Goal: Transaction & Acquisition: Book appointment/travel/reservation

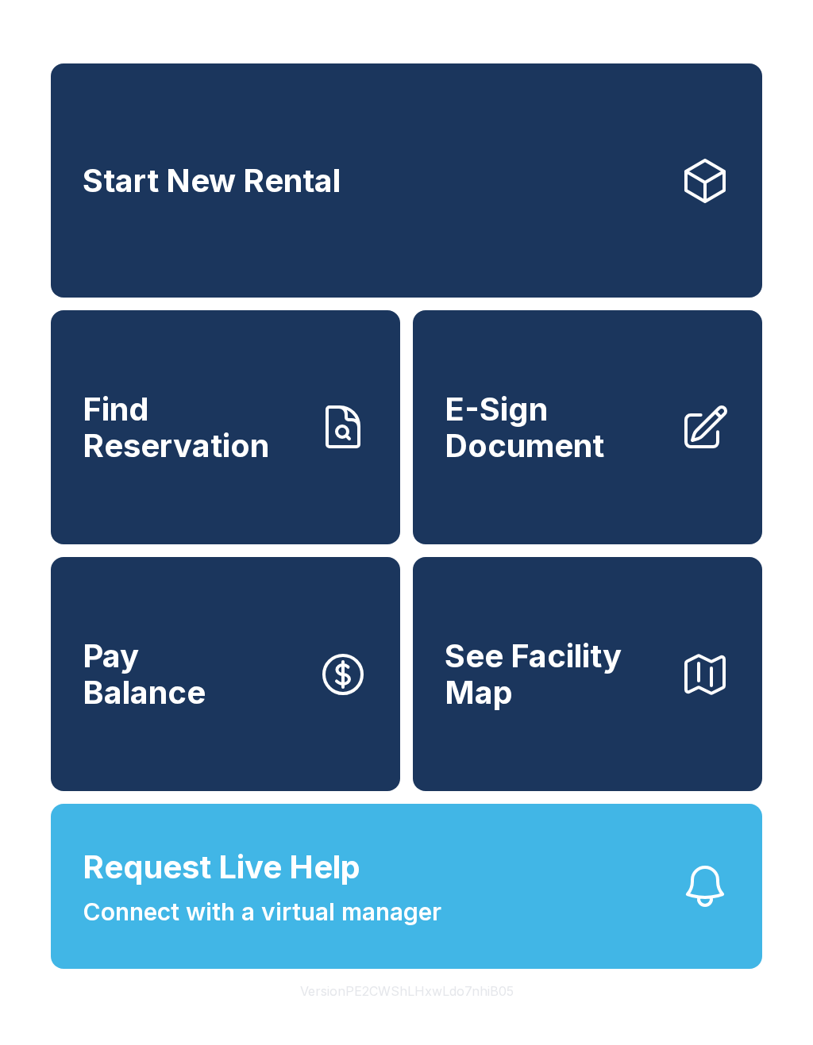
click at [337, 447] on icon at bounding box center [343, 427] width 32 height 40
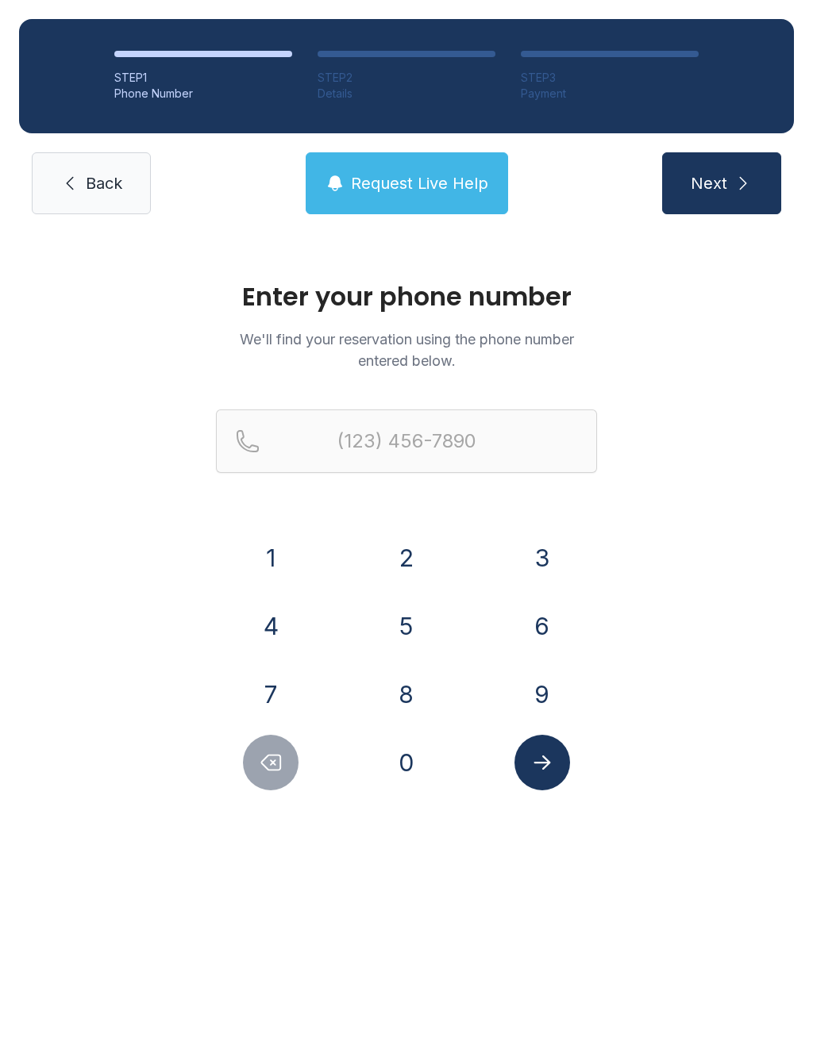
click at [289, 613] on button "4" at bounding box center [271, 626] width 56 height 56
click at [272, 546] on button "1" at bounding box center [271, 558] width 56 height 56
click at [518, 554] on button "3" at bounding box center [542, 558] width 56 height 56
click at [278, 605] on button "4" at bounding box center [271, 626] width 56 height 56
click at [392, 744] on button "0" at bounding box center [407, 763] width 56 height 56
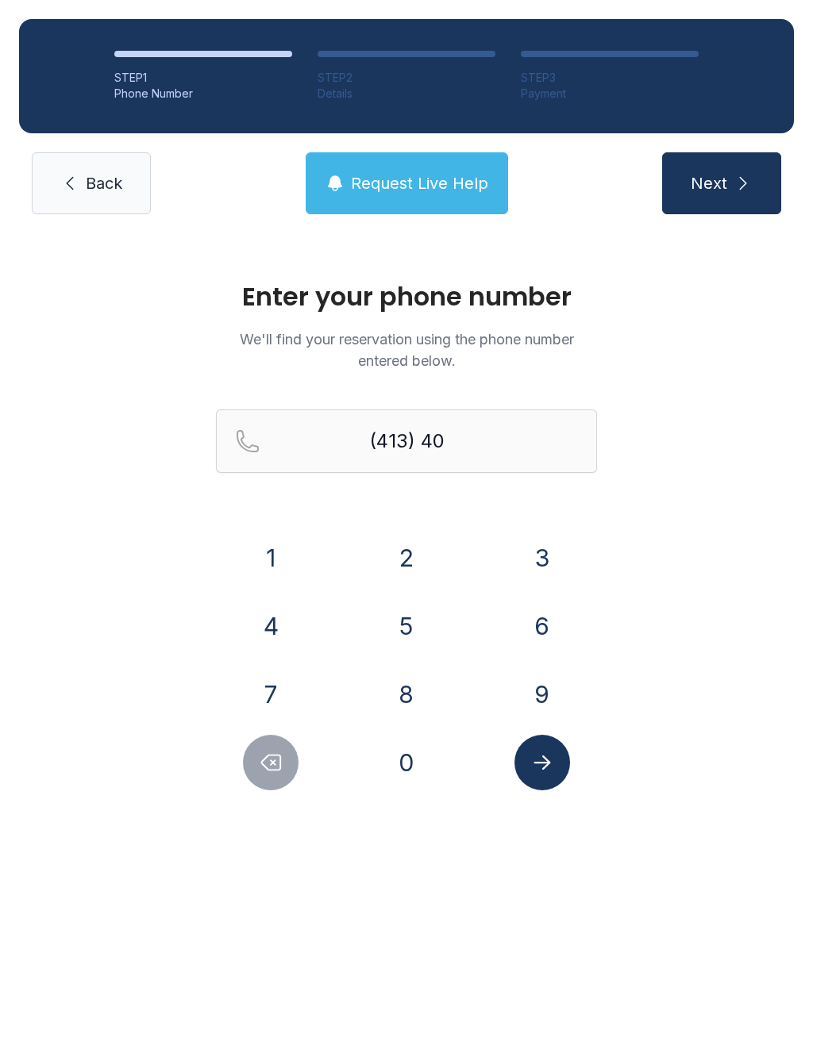
click at [284, 610] on button "4" at bounding box center [271, 626] width 56 height 56
click at [407, 695] on button "8" at bounding box center [407, 695] width 56 height 56
click at [291, 544] on button "1" at bounding box center [271, 558] width 56 height 56
click at [412, 534] on button "2" at bounding box center [407, 558] width 56 height 56
click at [533, 550] on button "3" at bounding box center [542, 558] width 56 height 56
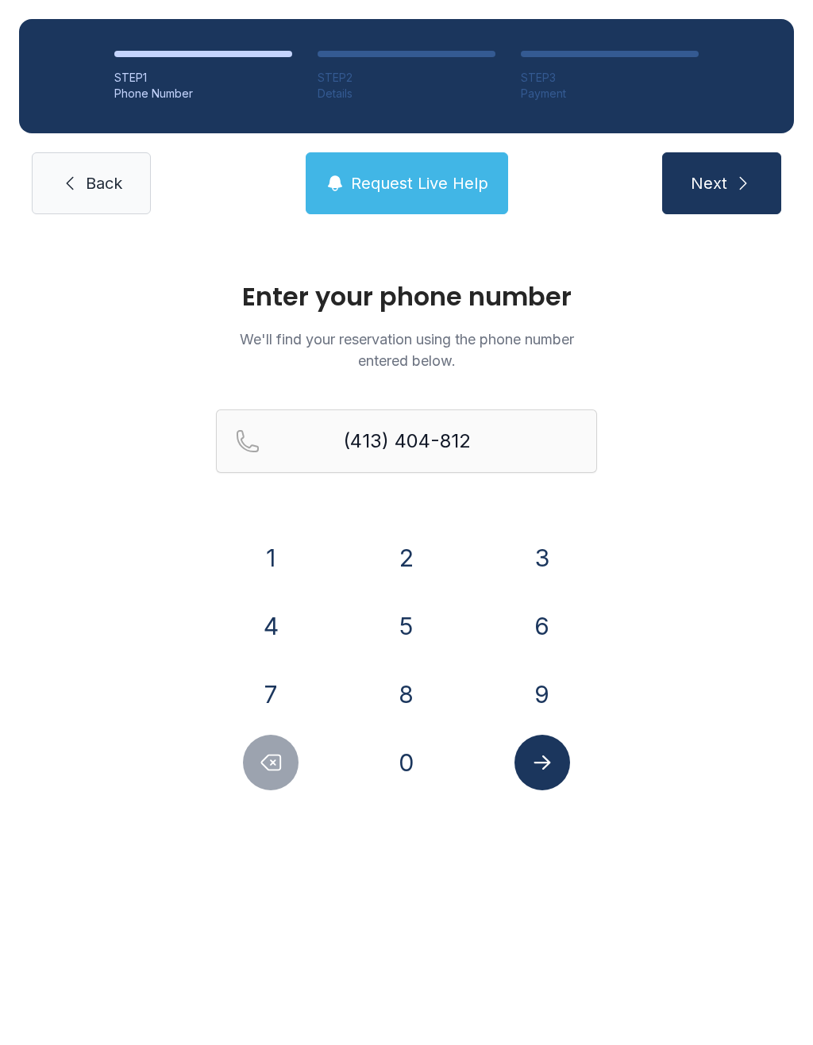
type input "[PHONE_NUMBER]"
click at [541, 760] on icon "Submit lookup form" at bounding box center [542, 763] width 24 height 24
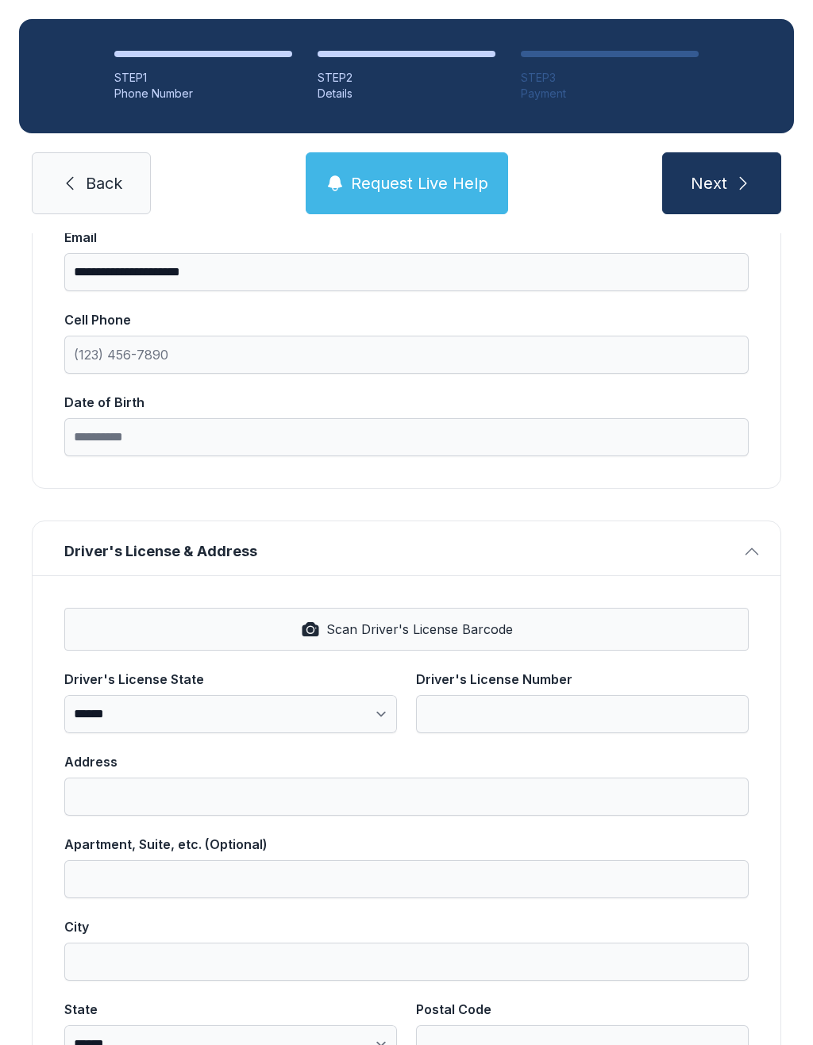
scroll to position [323, 0]
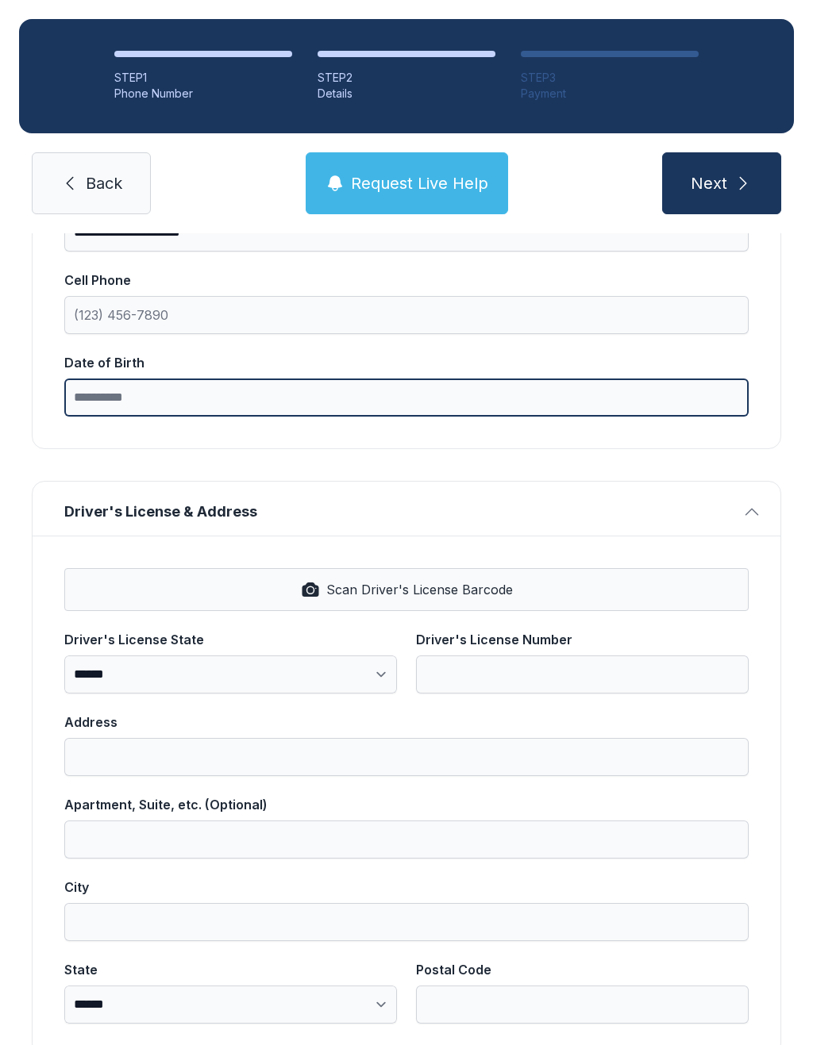
click at [273, 402] on input "Date of Birth" at bounding box center [406, 398] width 684 height 38
type input "**********"
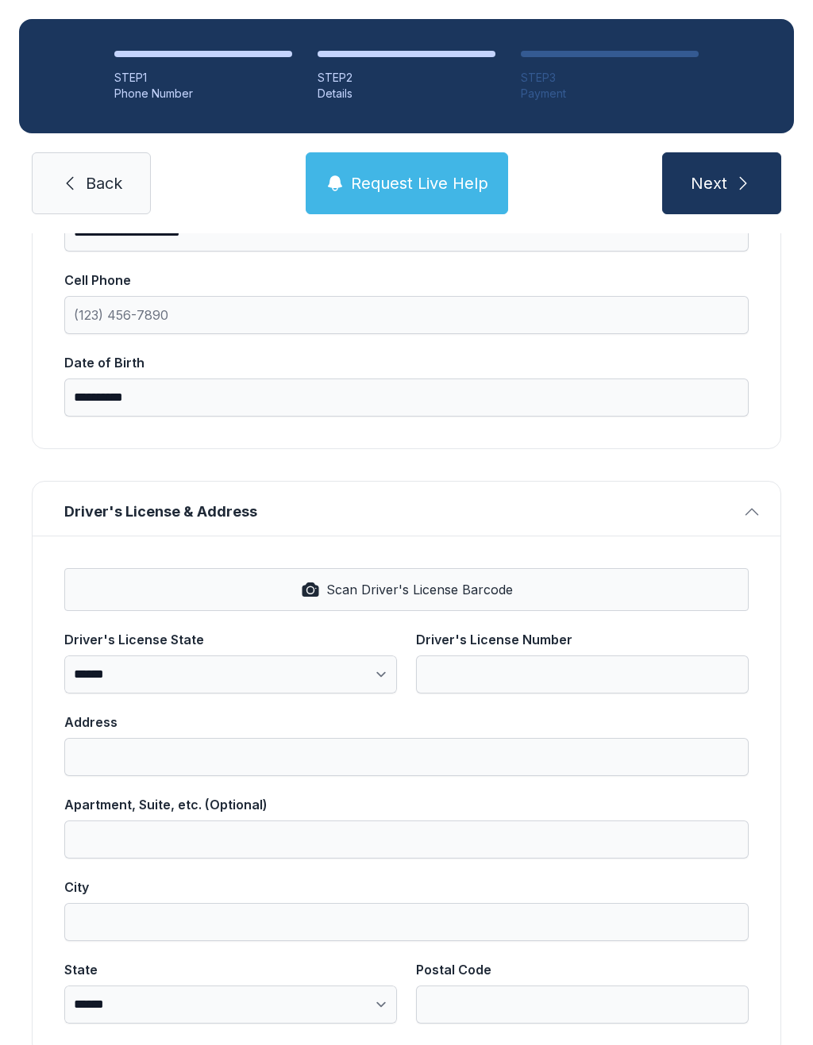
click at [471, 579] on button "Scan Driver's License Barcode" at bounding box center [406, 589] width 684 height 43
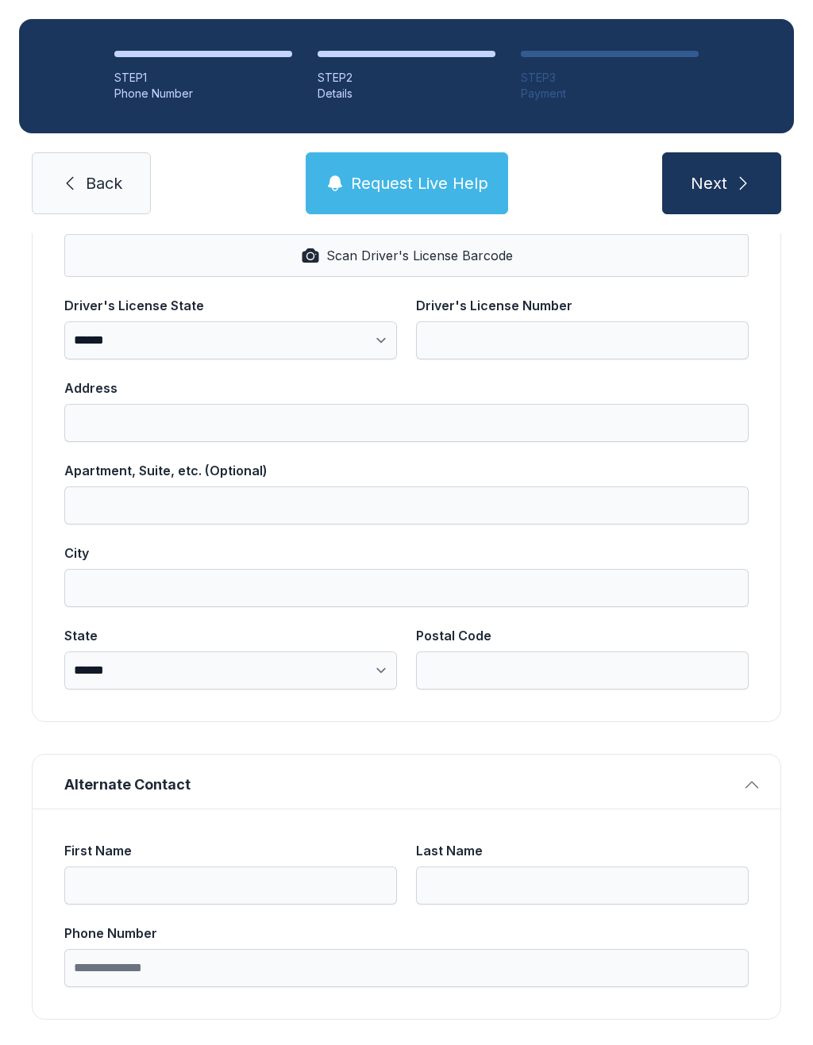
scroll to position [656, 0]
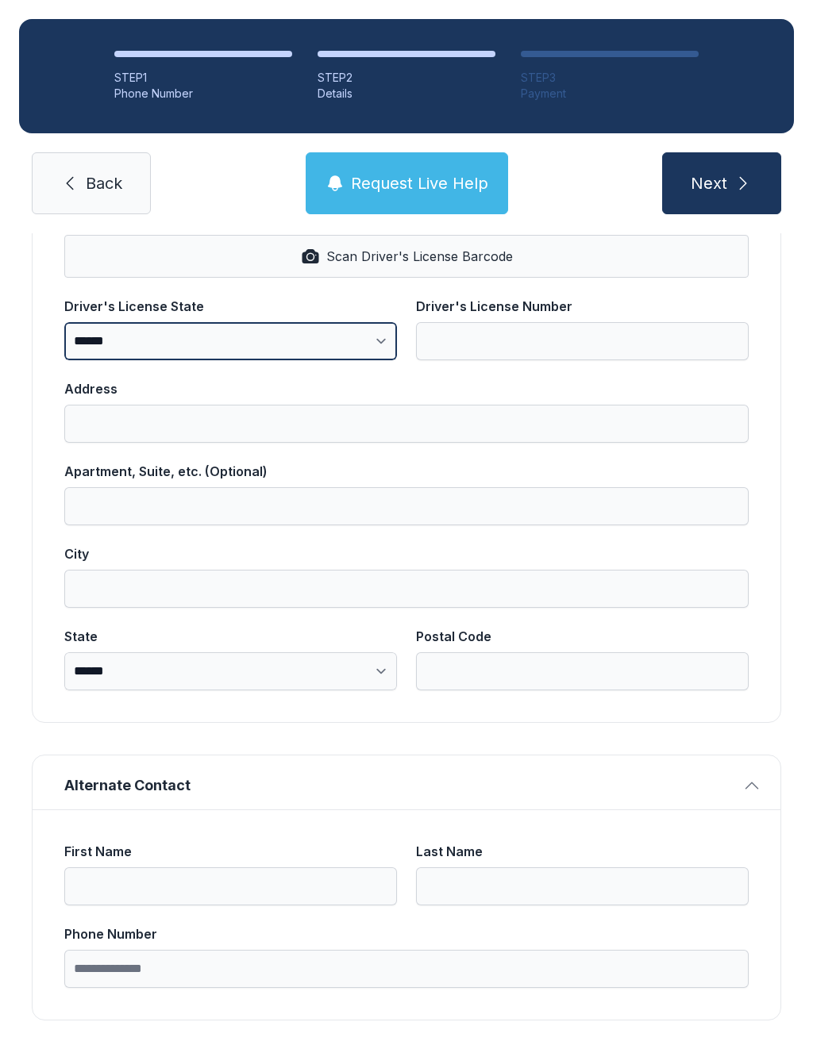
click at [325, 333] on select "**********" at bounding box center [230, 341] width 333 height 38
select select "**"
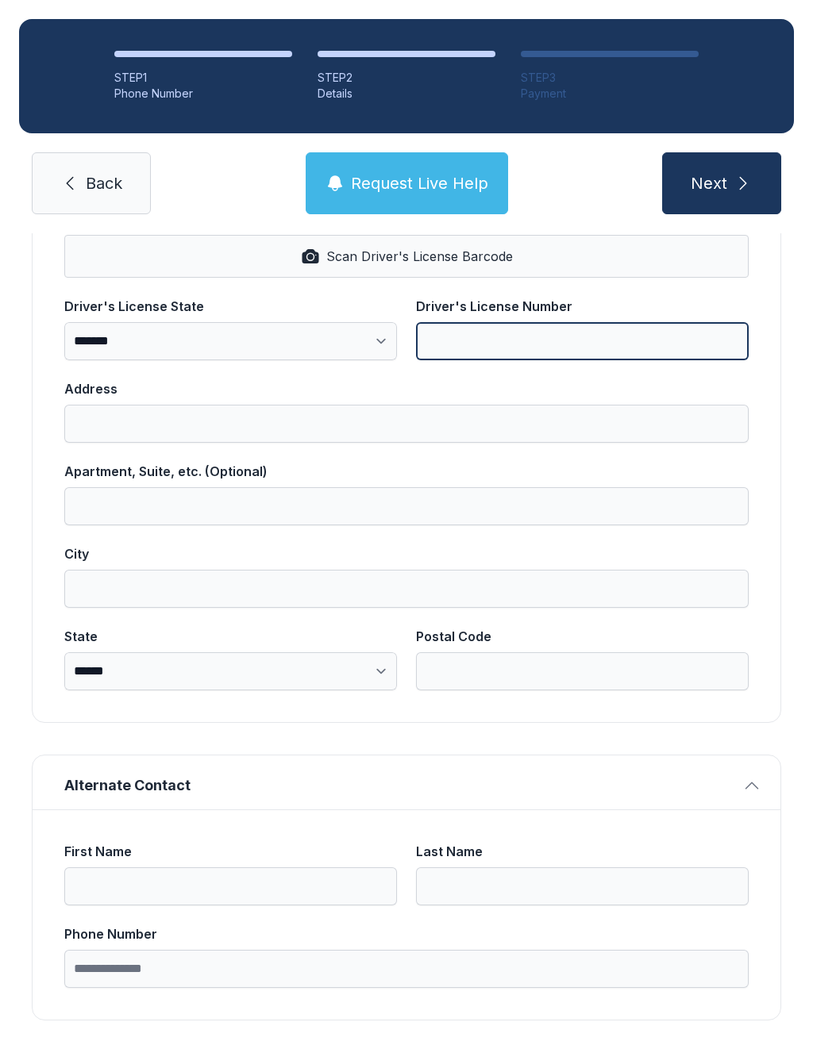
click at [513, 331] on input "Driver's License Number" at bounding box center [582, 341] width 333 height 38
type input "*********"
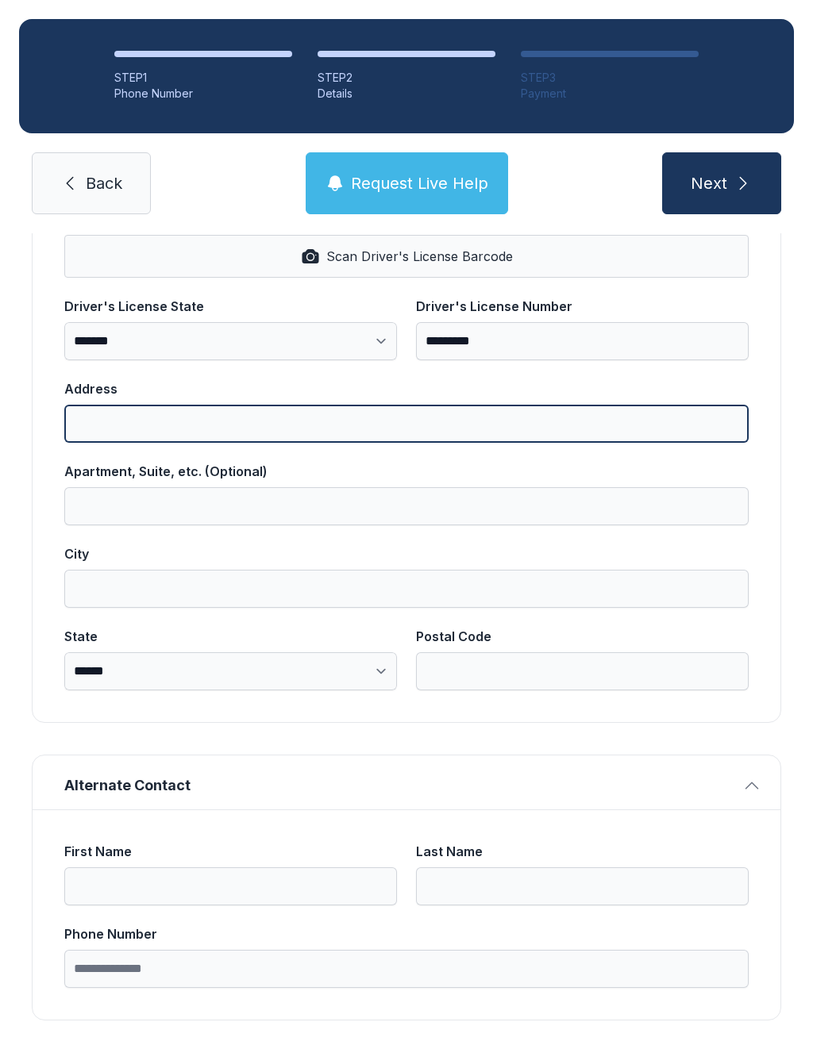
click at [225, 421] on input "Address" at bounding box center [406, 424] width 684 height 38
type input "**********"
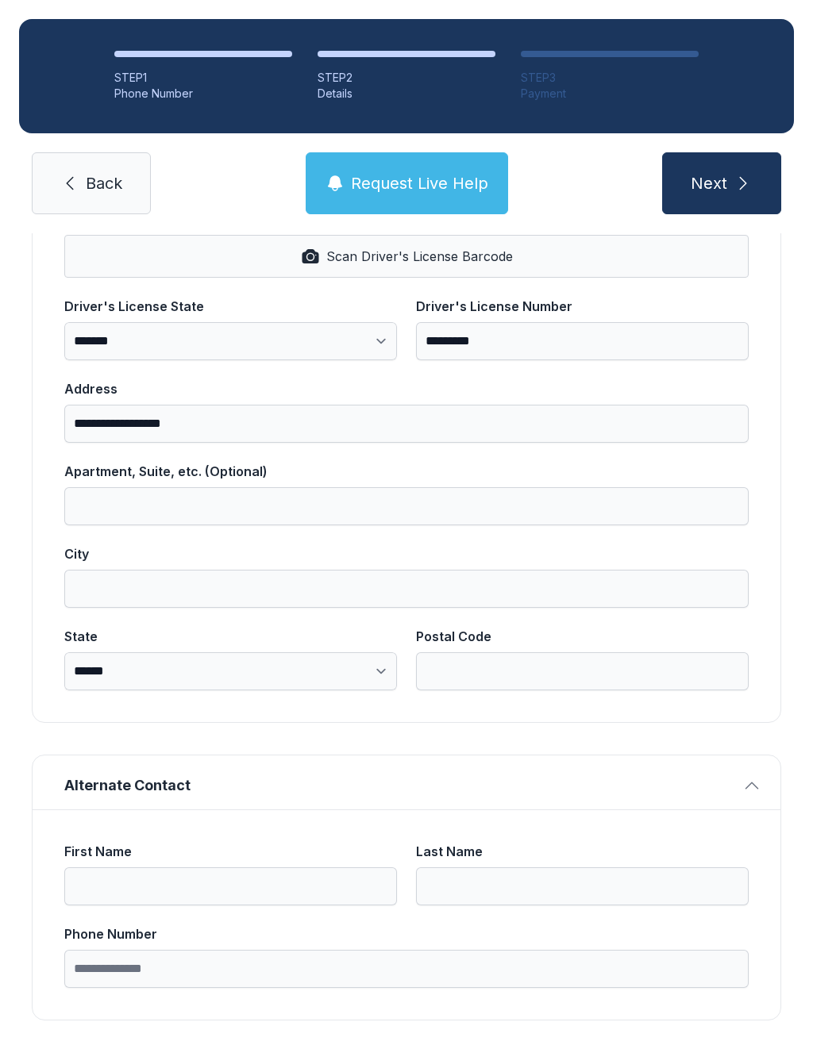
click at [252, 580] on input "City" at bounding box center [406, 589] width 684 height 38
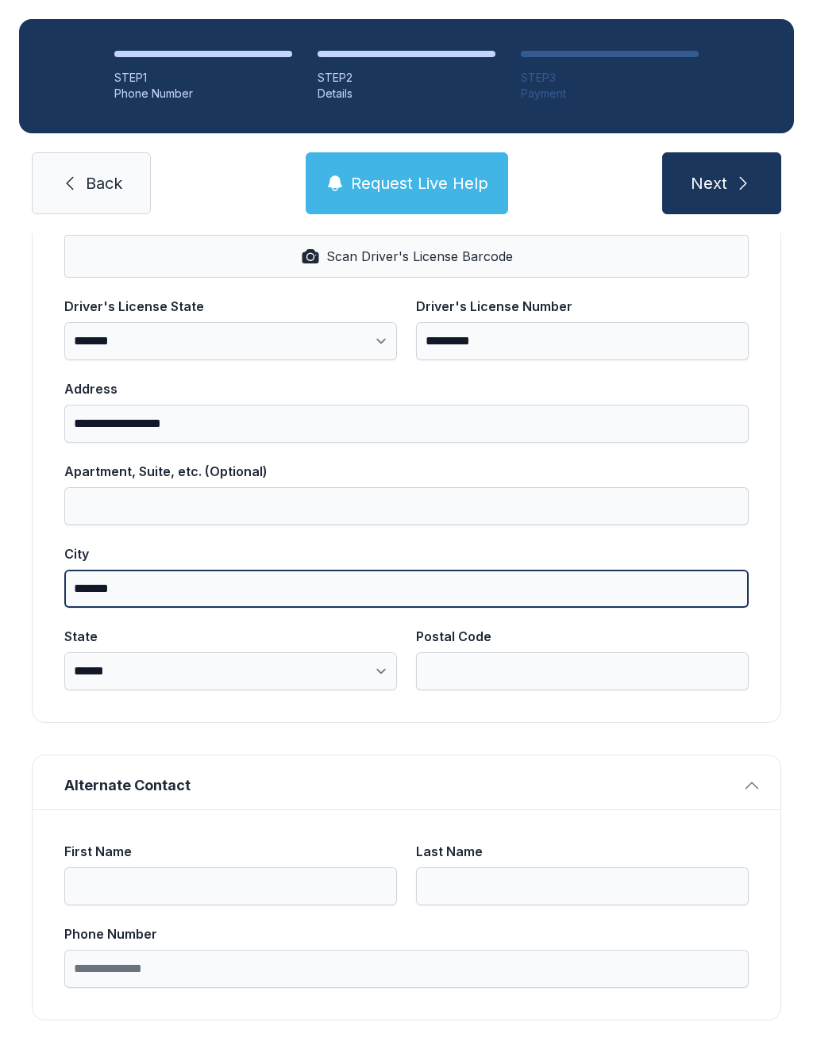
type input "*******"
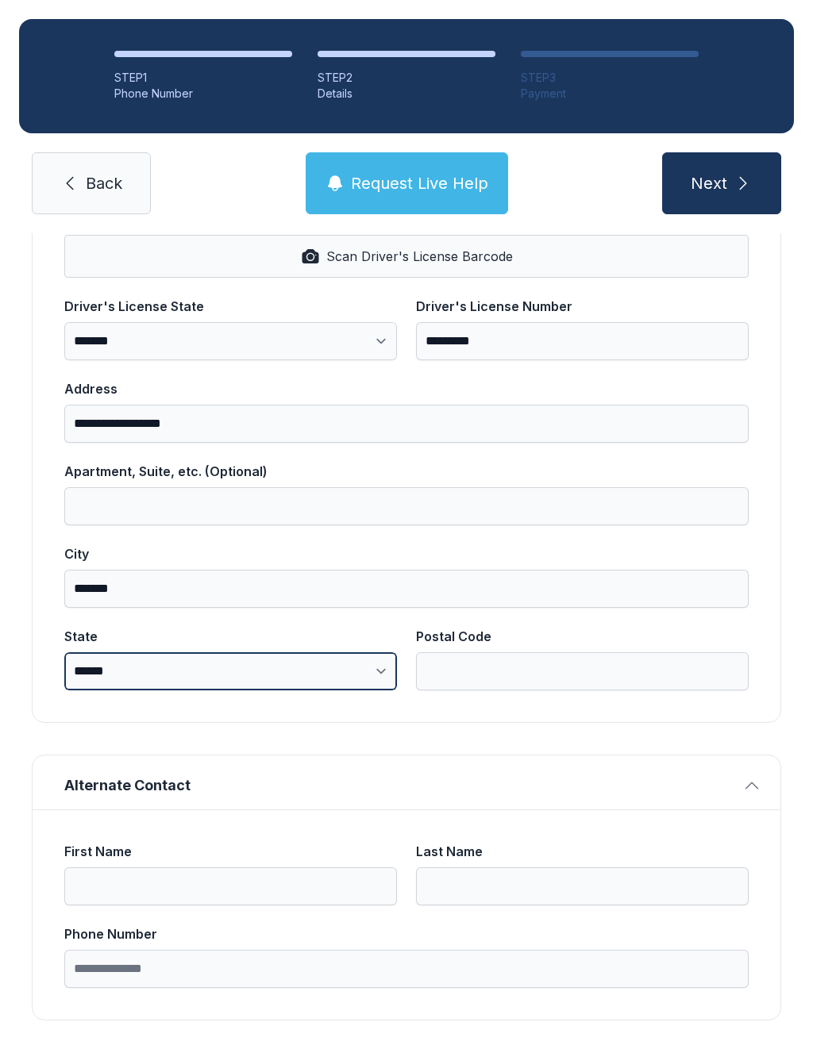
click at [267, 660] on select "**********" at bounding box center [230, 671] width 333 height 38
select select "**"
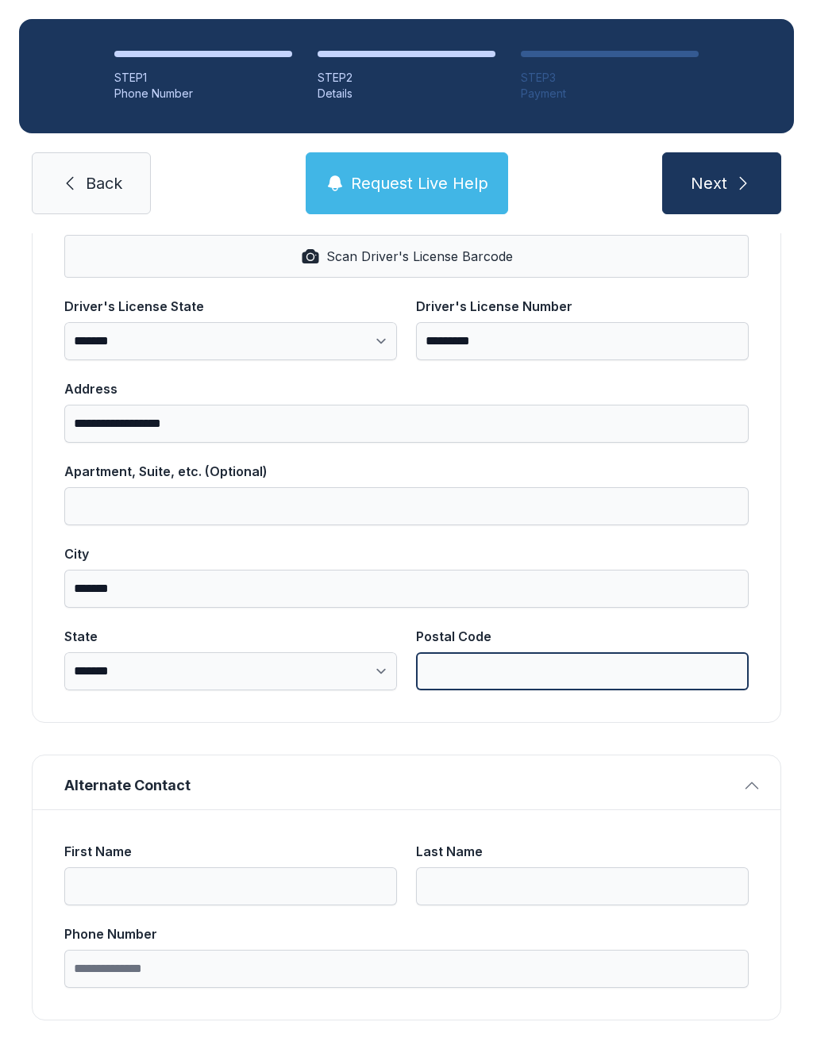
click at [517, 670] on input "Postal Code" at bounding box center [582, 671] width 333 height 38
type input "*****"
click at [721, 183] on button "Next" at bounding box center [721, 183] width 119 height 62
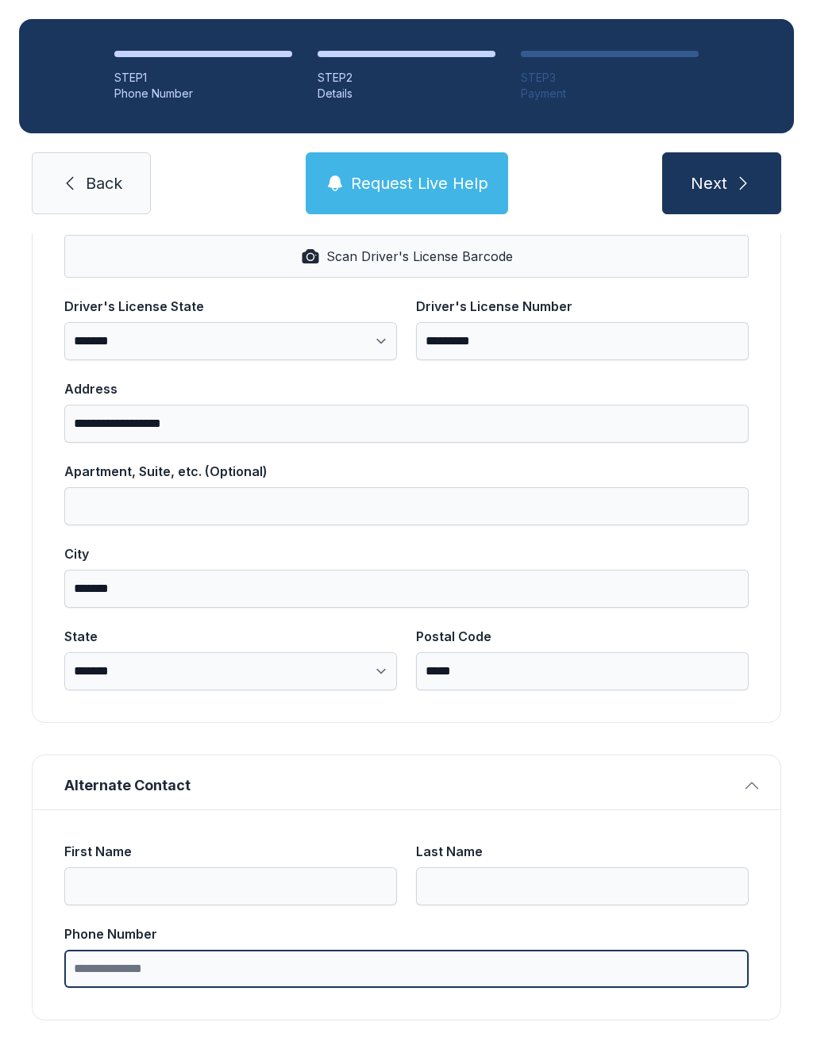
type input "*"
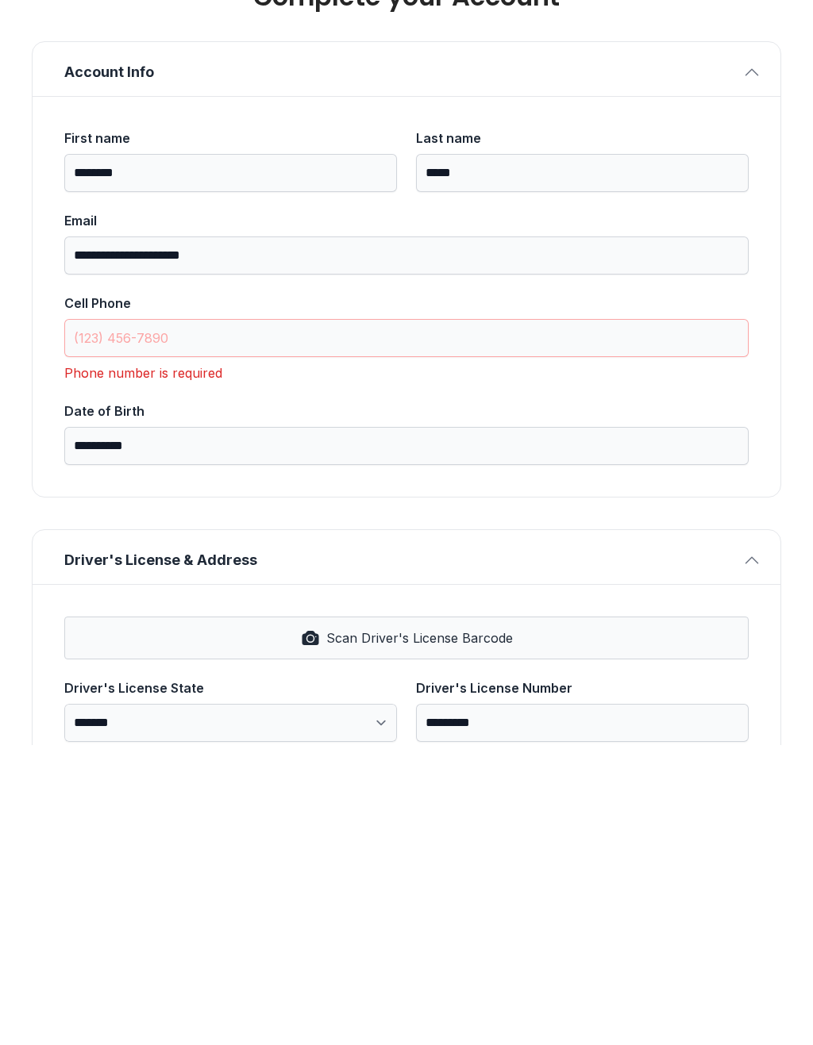
scroll to position [0, 0]
click at [281, 619] on input "Cell Phone" at bounding box center [406, 638] width 684 height 38
type input "("
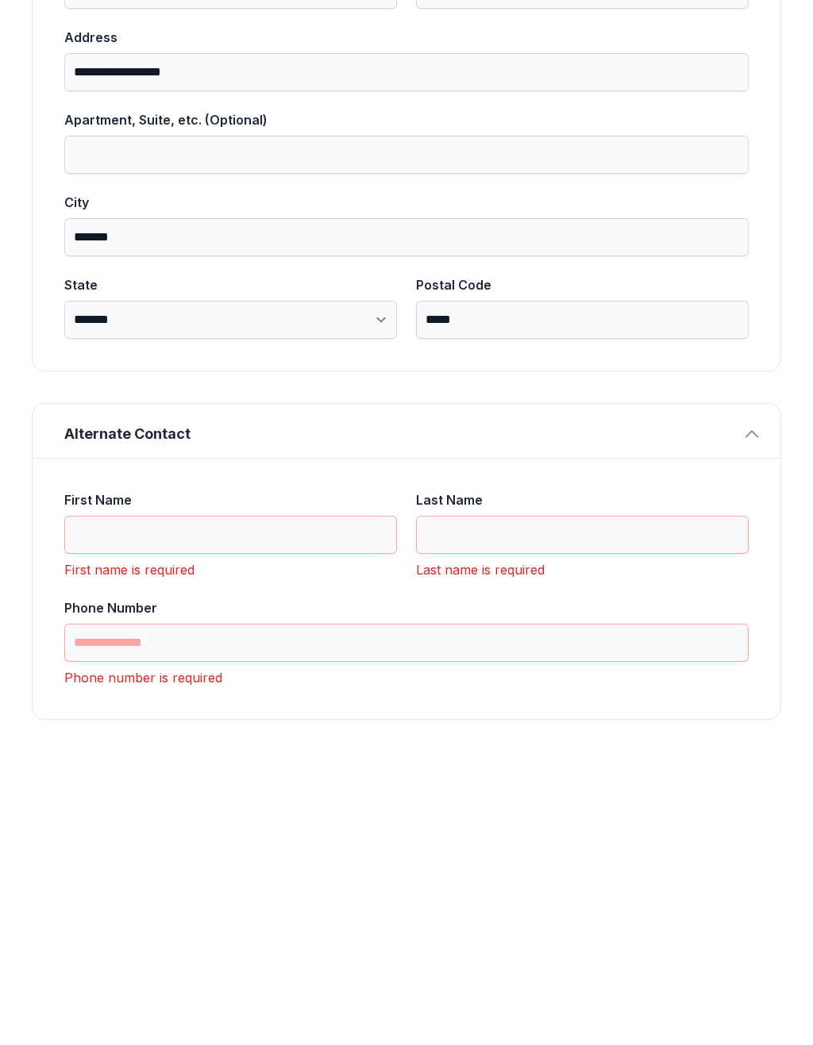
type input "[PHONE_NUMBER]"
click at [275, 816] on input "First Name" at bounding box center [230, 835] width 333 height 38
click at [529, 817] on input "Last Name" at bounding box center [582, 836] width 333 height 38
click at [235, 817] on input "***" at bounding box center [230, 836] width 333 height 38
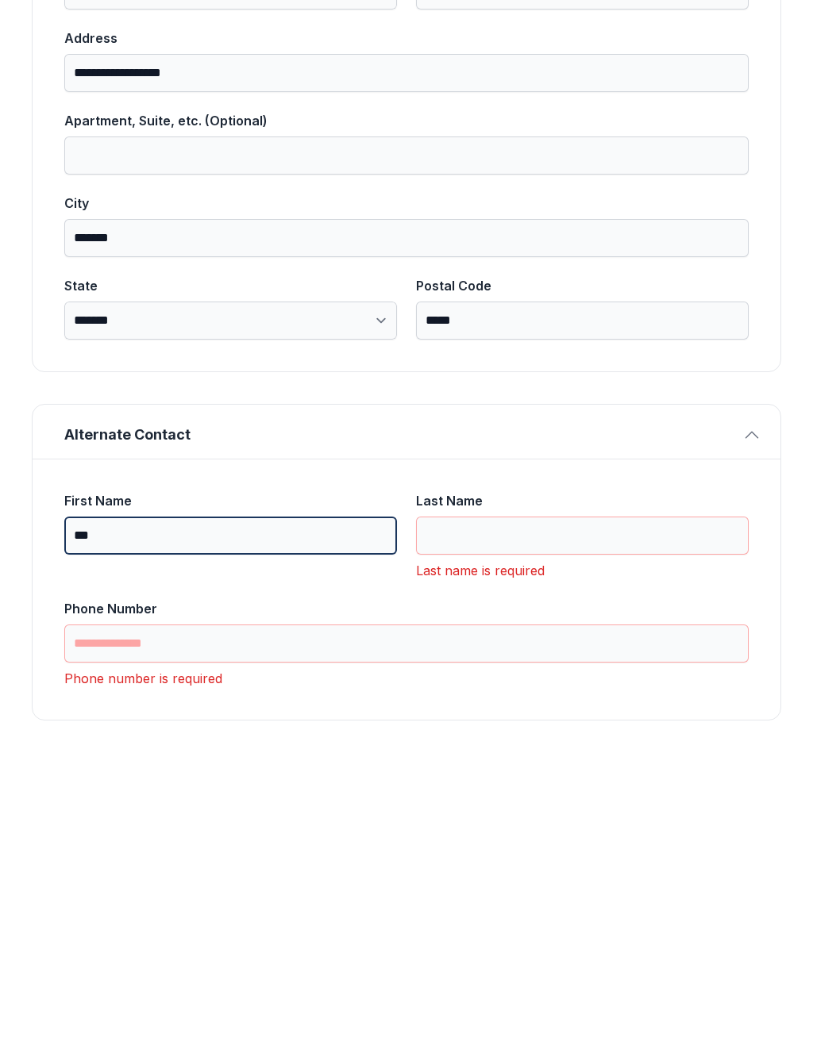
click at [234, 817] on input "***" at bounding box center [230, 836] width 333 height 38
click at [181, 817] on input "***" at bounding box center [230, 836] width 333 height 38
click at [180, 817] on input "***" at bounding box center [230, 836] width 333 height 38
type input "********"
click at [502, 817] on input "Last Name" at bounding box center [582, 836] width 333 height 38
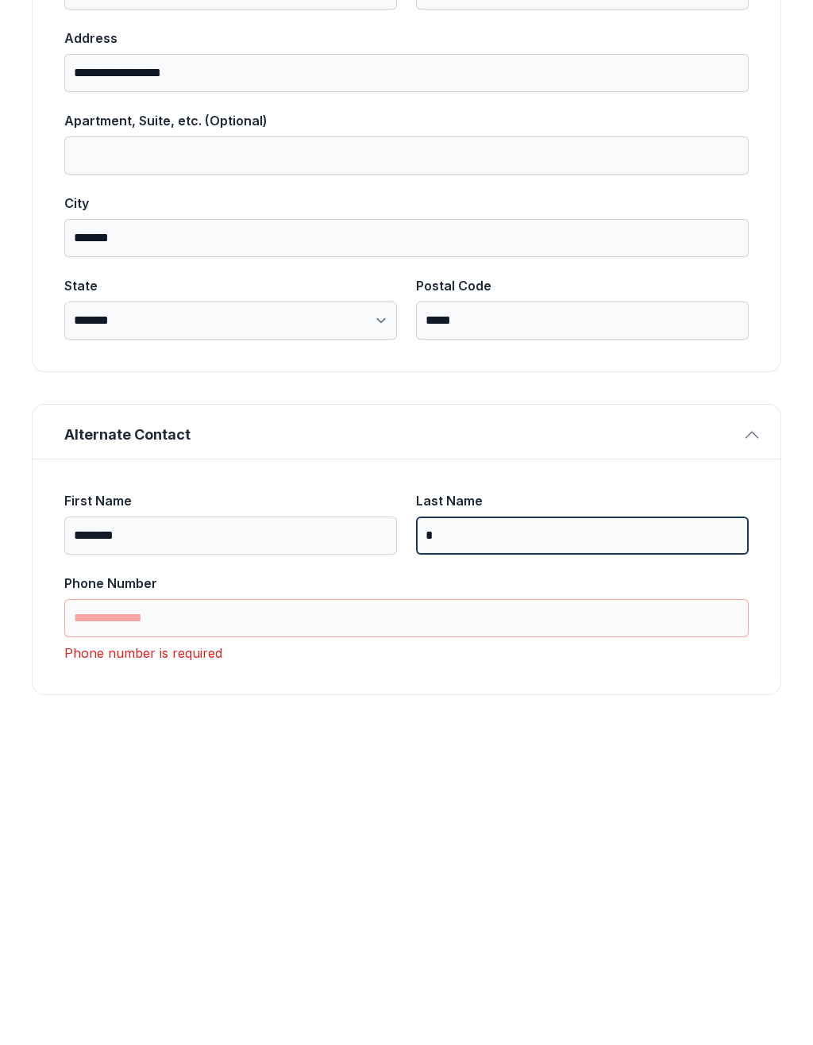
scroll to position [682, 0]
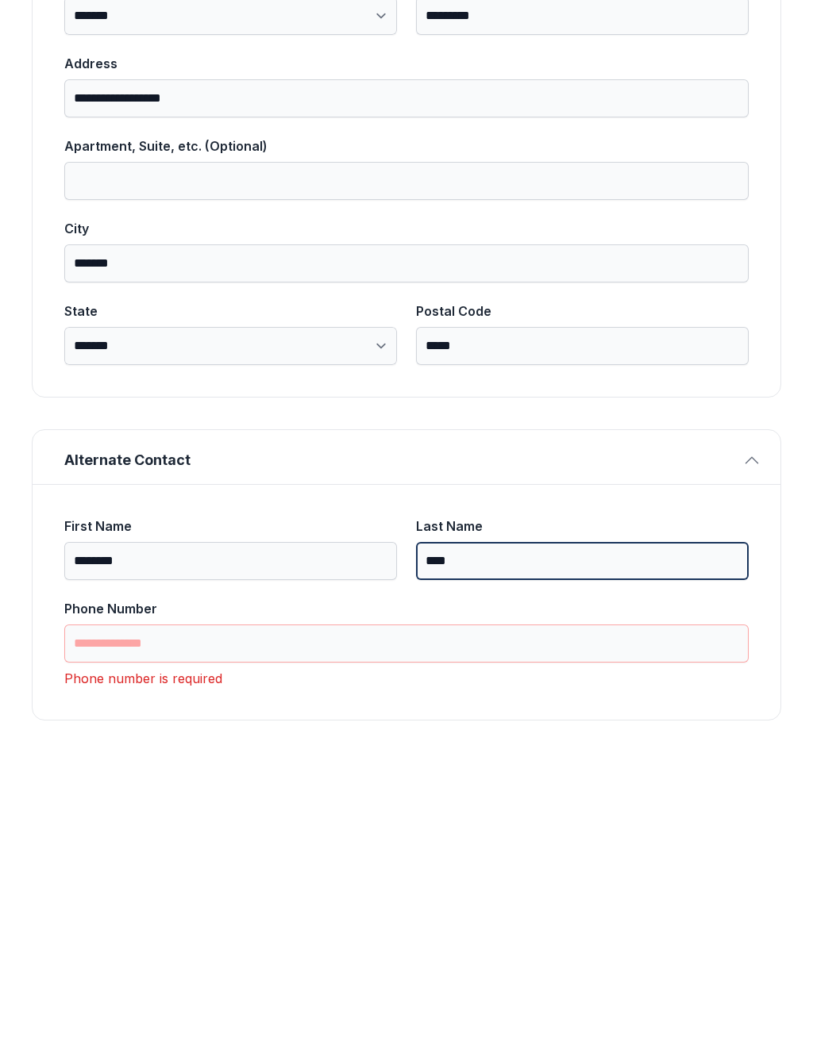
type input "****"
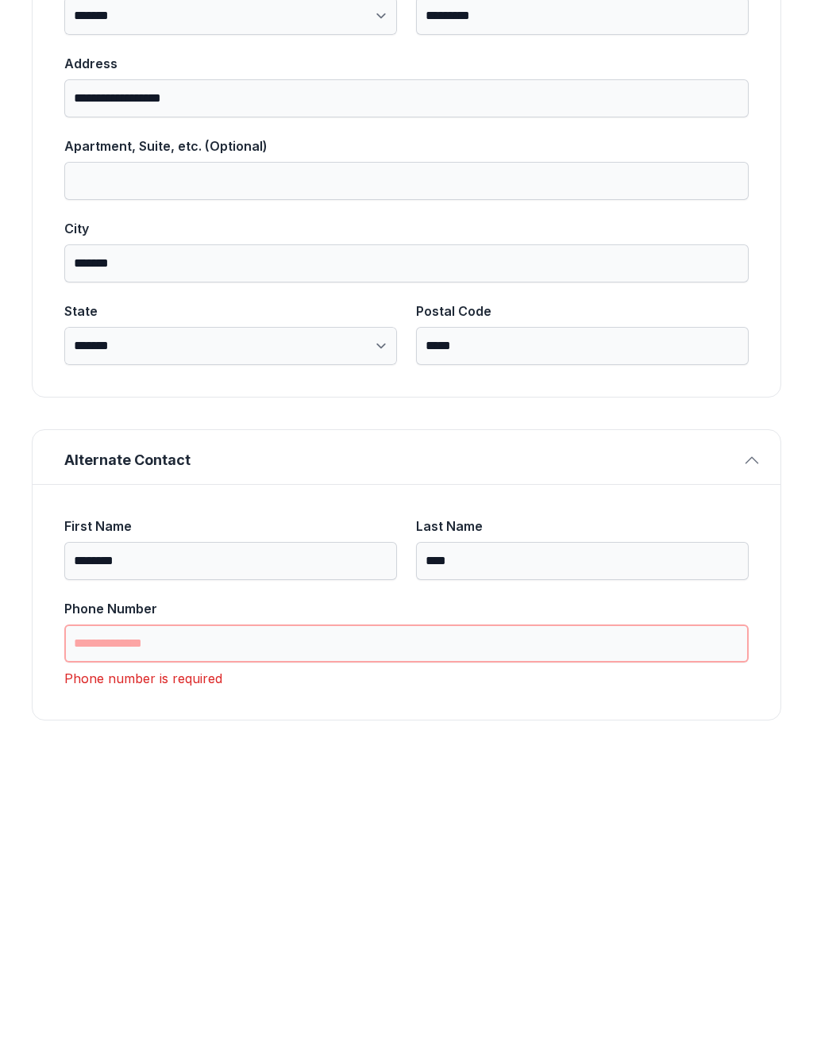
click at [244, 925] on input "Phone Number" at bounding box center [406, 944] width 684 height 38
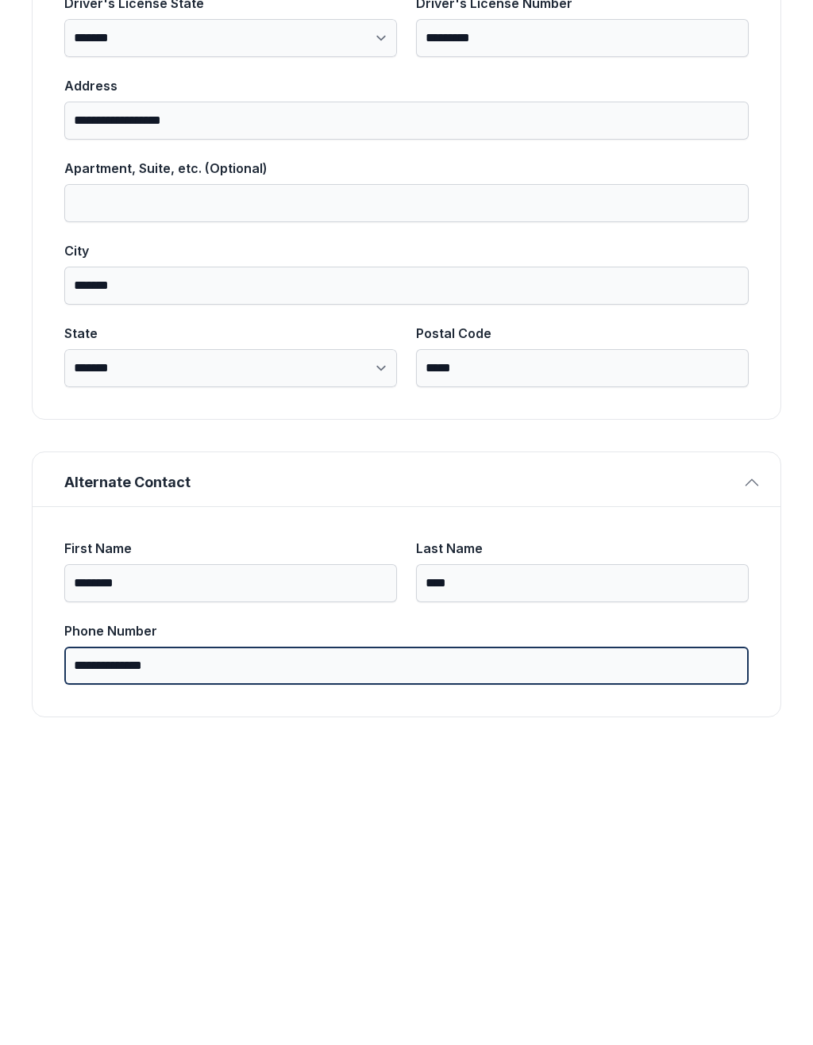
scroll to position [656, 0]
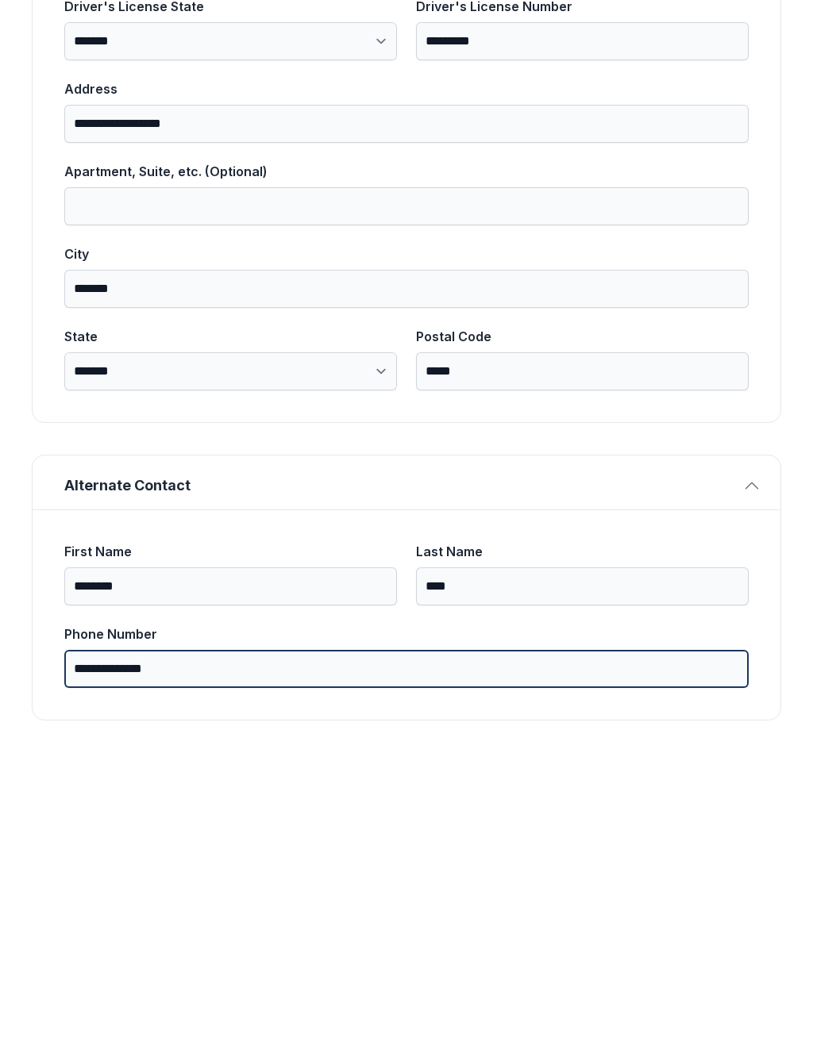
type input "**********"
click at [721, 152] on button "Next" at bounding box center [721, 183] width 119 height 62
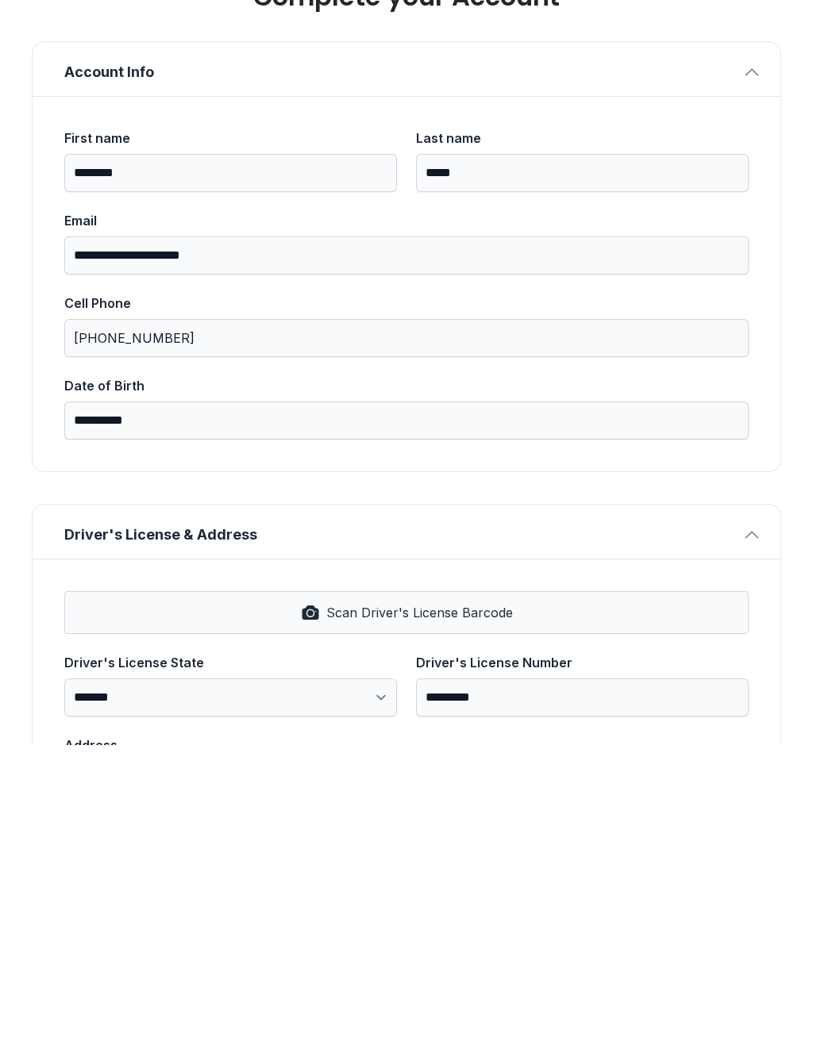
scroll to position [0, 0]
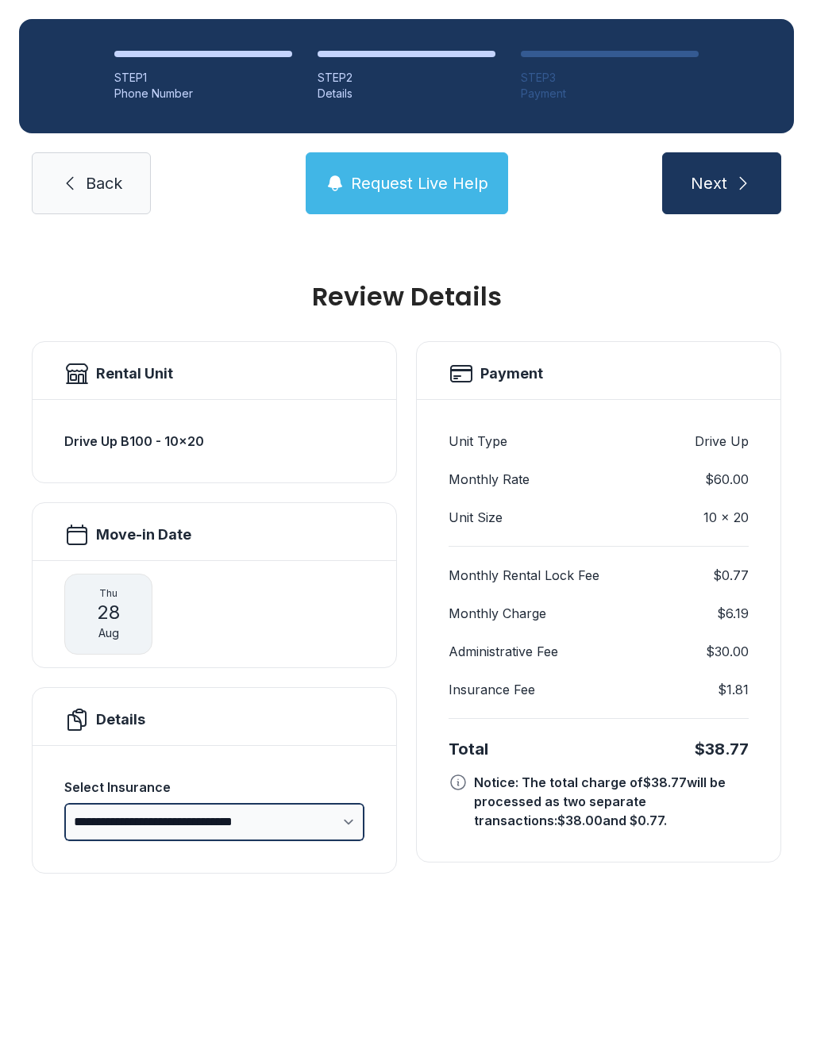
click at [330, 803] on select "**********" at bounding box center [214, 822] width 300 height 38
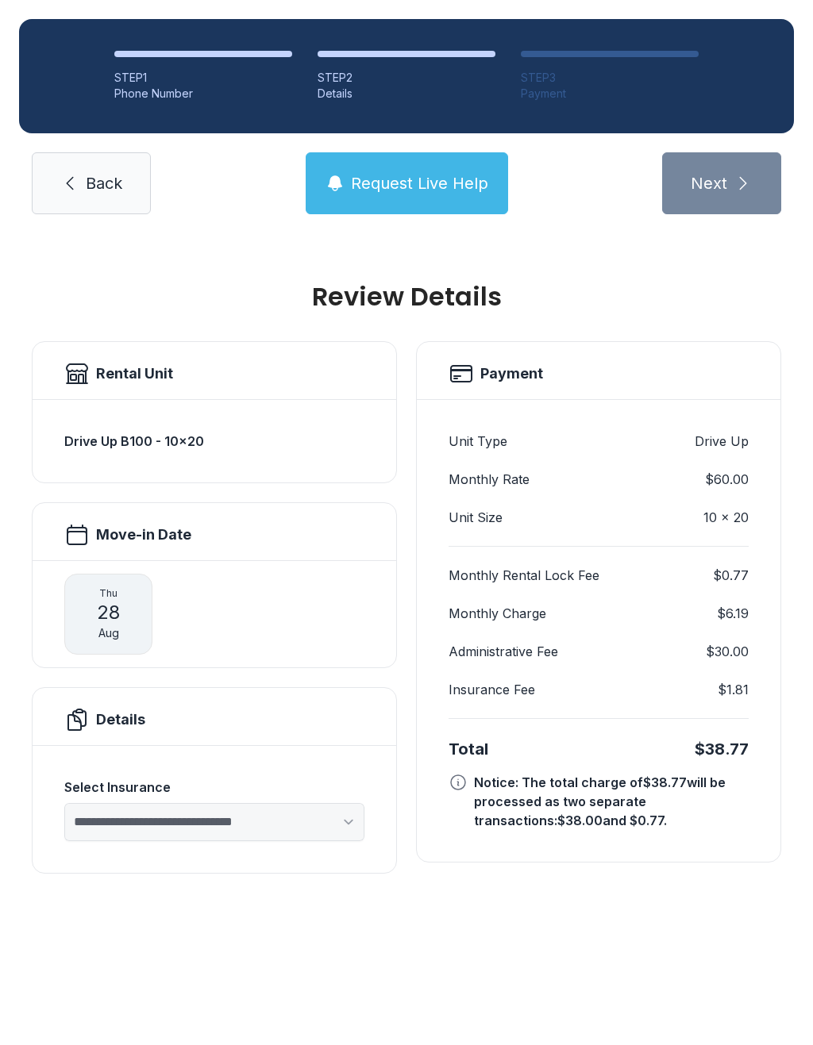
select select "****"
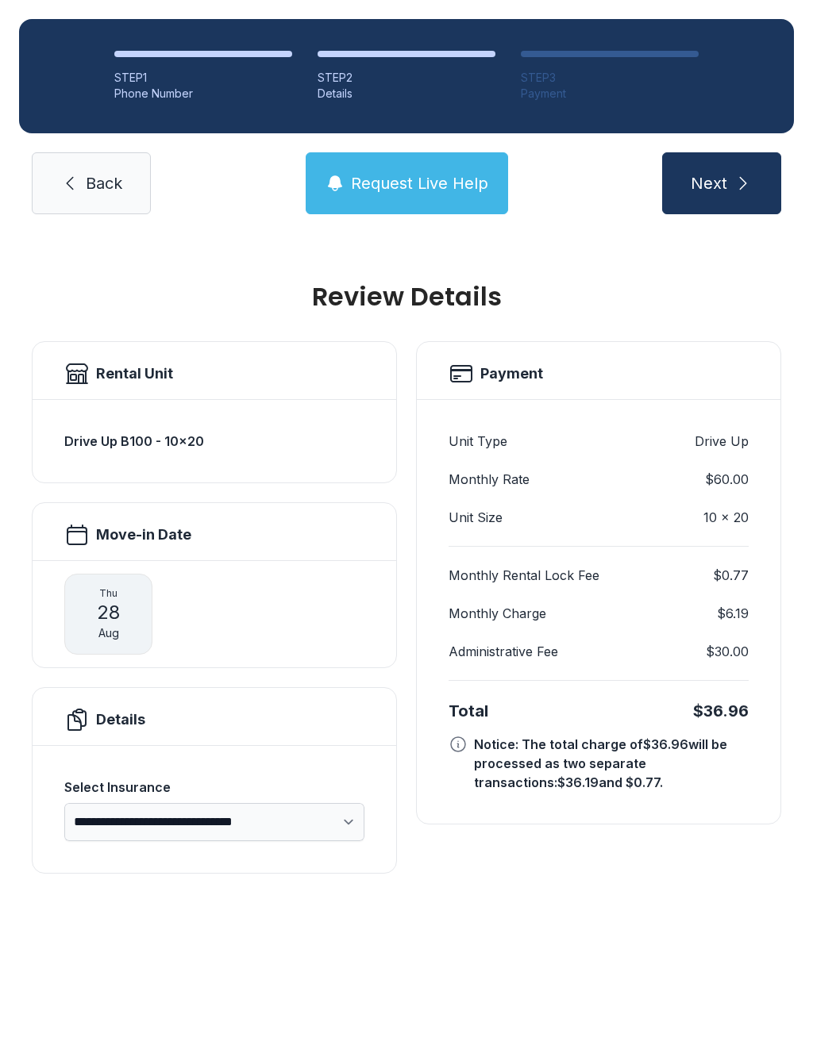
click at [432, 172] on span "Request Live Help" at bounding box center [419, 183] width 137 height 22
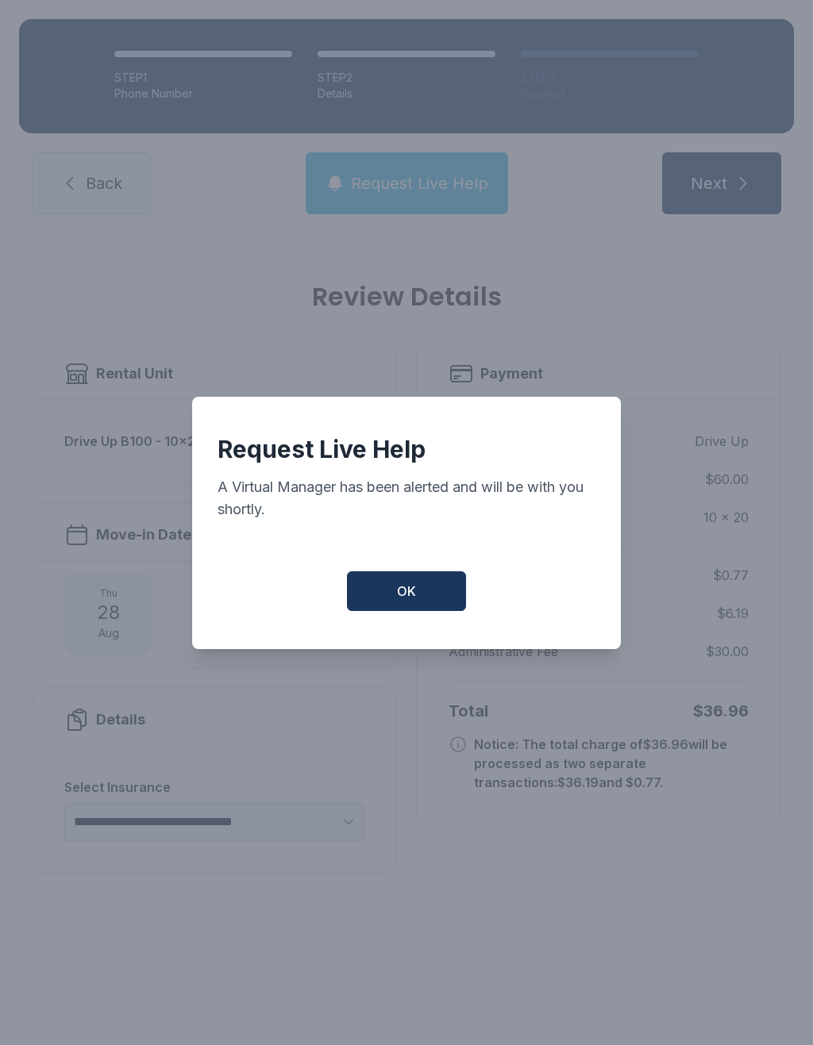
click at [411, 590] on span "OK" at bounding box center [406, 591] width 19 height 19
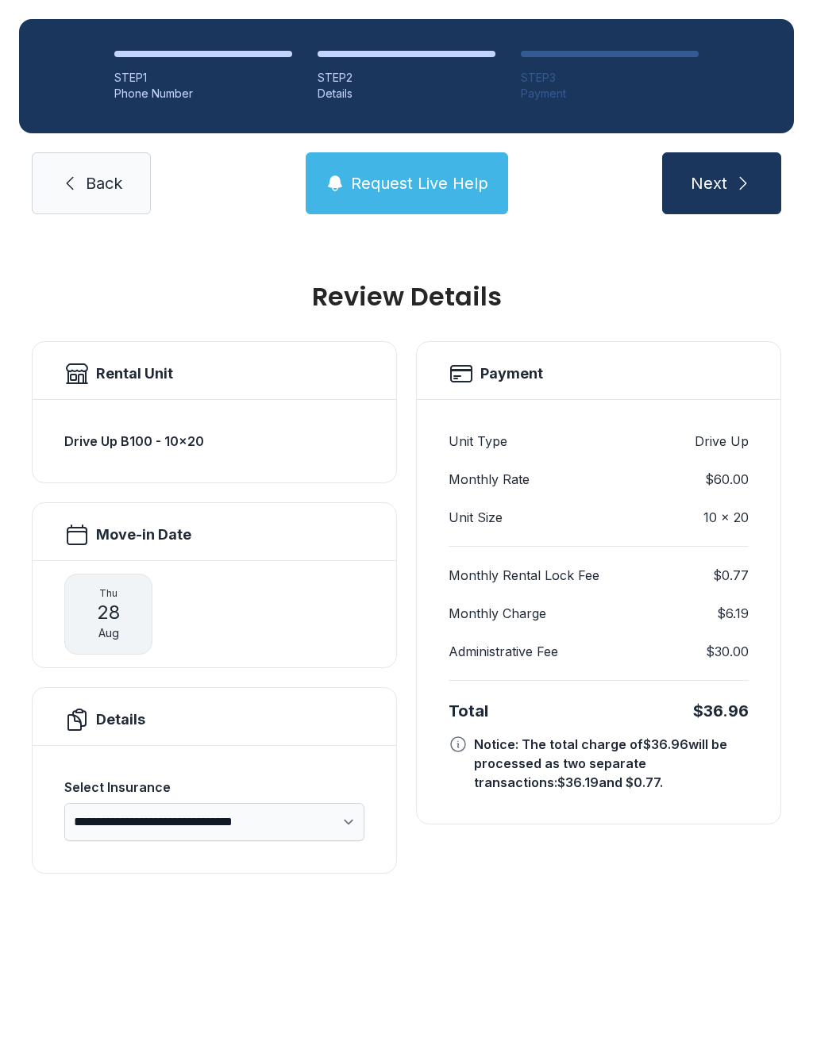
click at [429, 172] on span "Request Live Help" at bounding box center [419, 183] width 137 height 22
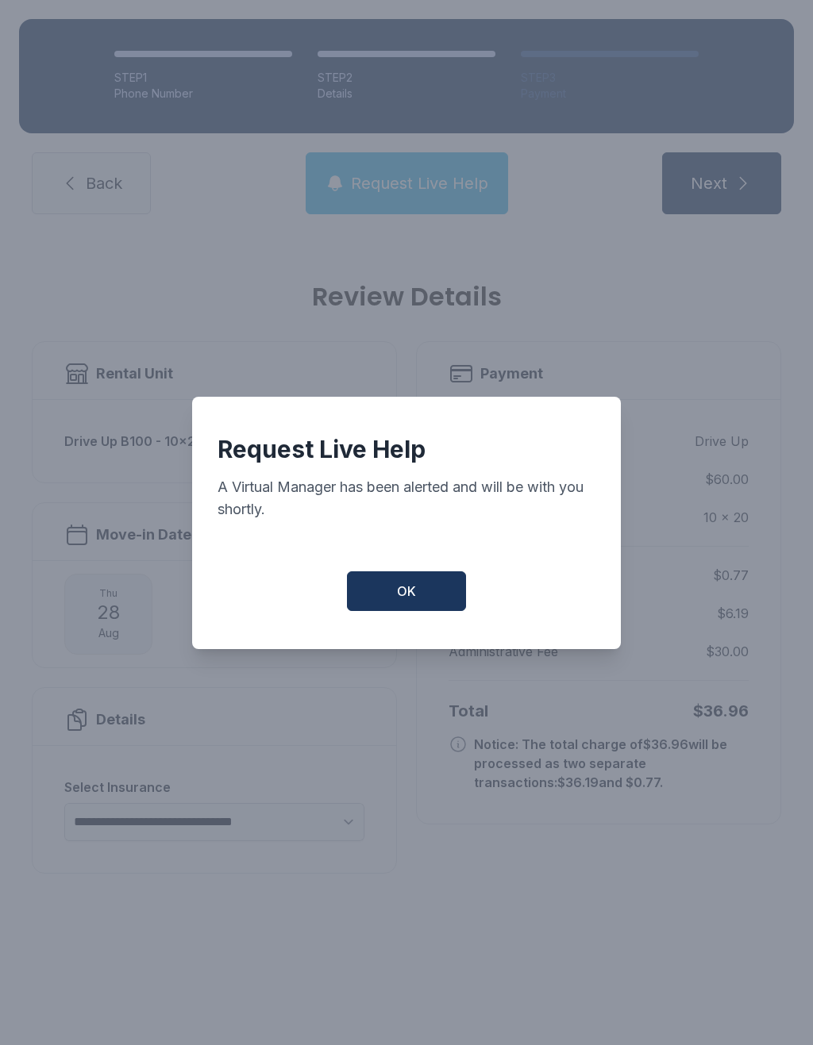
click at [414, 597] on span "OK" at bounding box center [406, 591] width 19 height 19
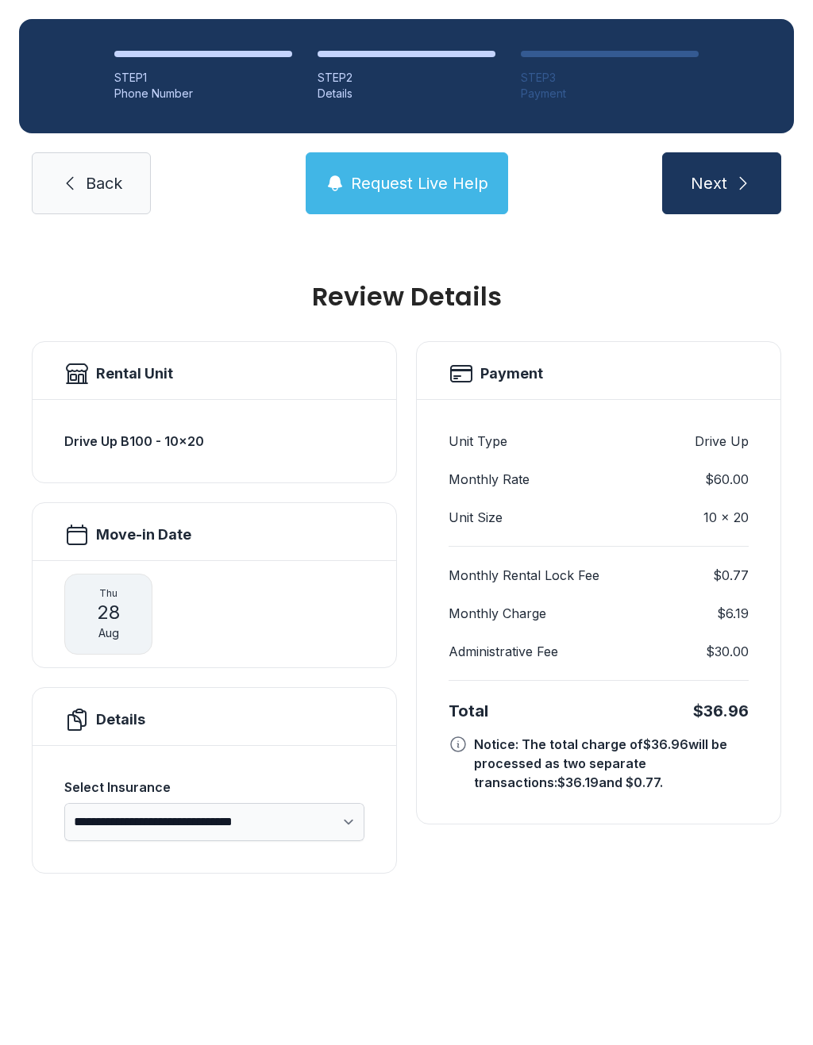
click at [734, 174] on icon "submit" at bounding box center [742, 183] width 19 height 19
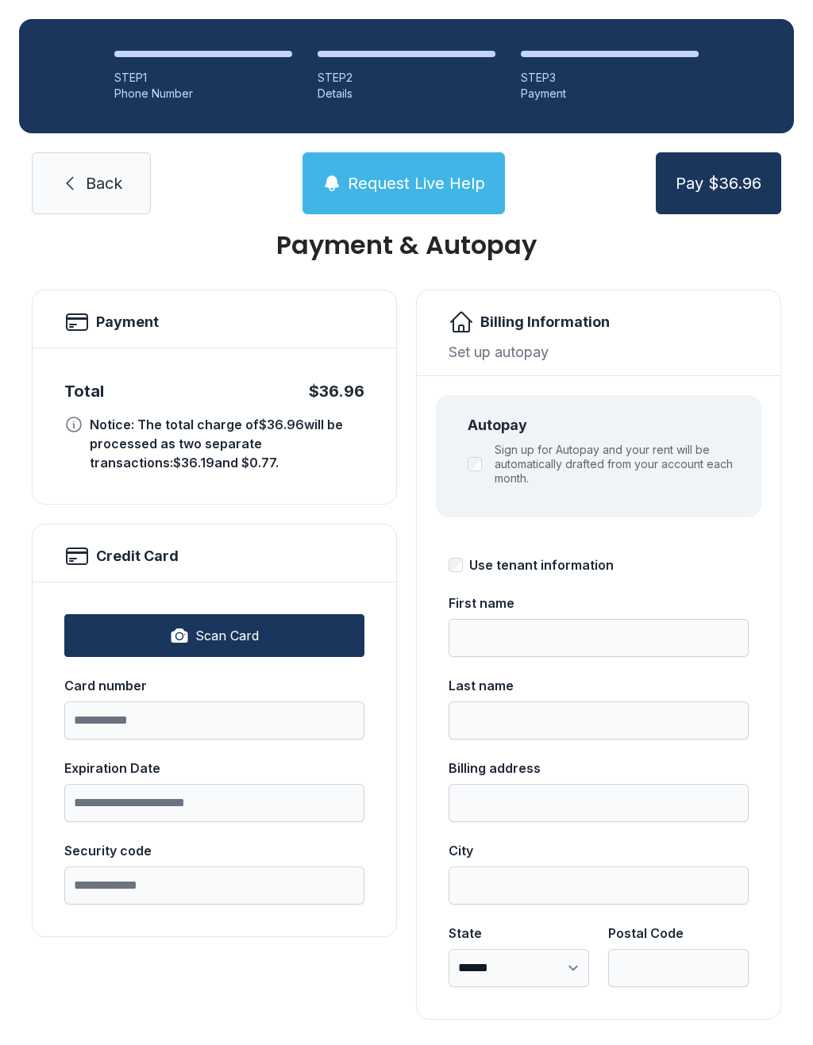
scroll to position [51, 0]
click at [94, 196] on link "Back" at bounding box center [91, 183] width 119 height 62
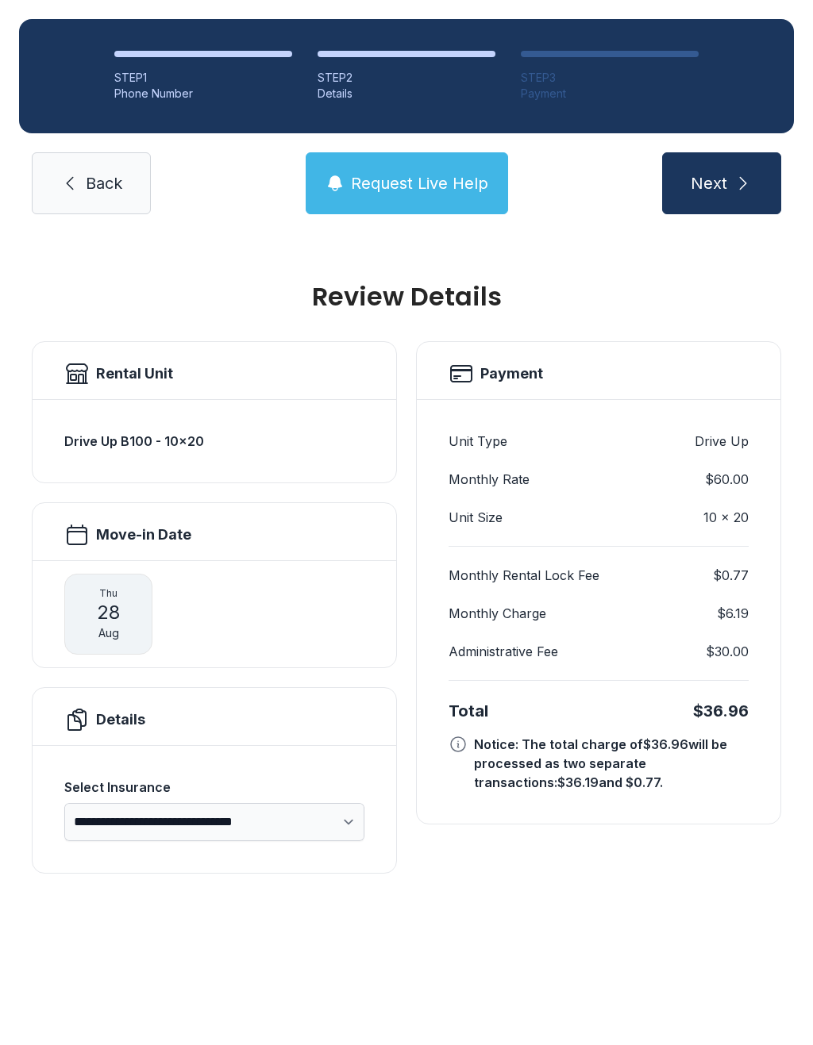
click at [196, 448] on h3 "Drive Up B100 - 10x20" at bounding box center [214, 441] width 300 height 19
click at [350, 818] on select "**********" at bounding box center [214, 822] width 300 height 38
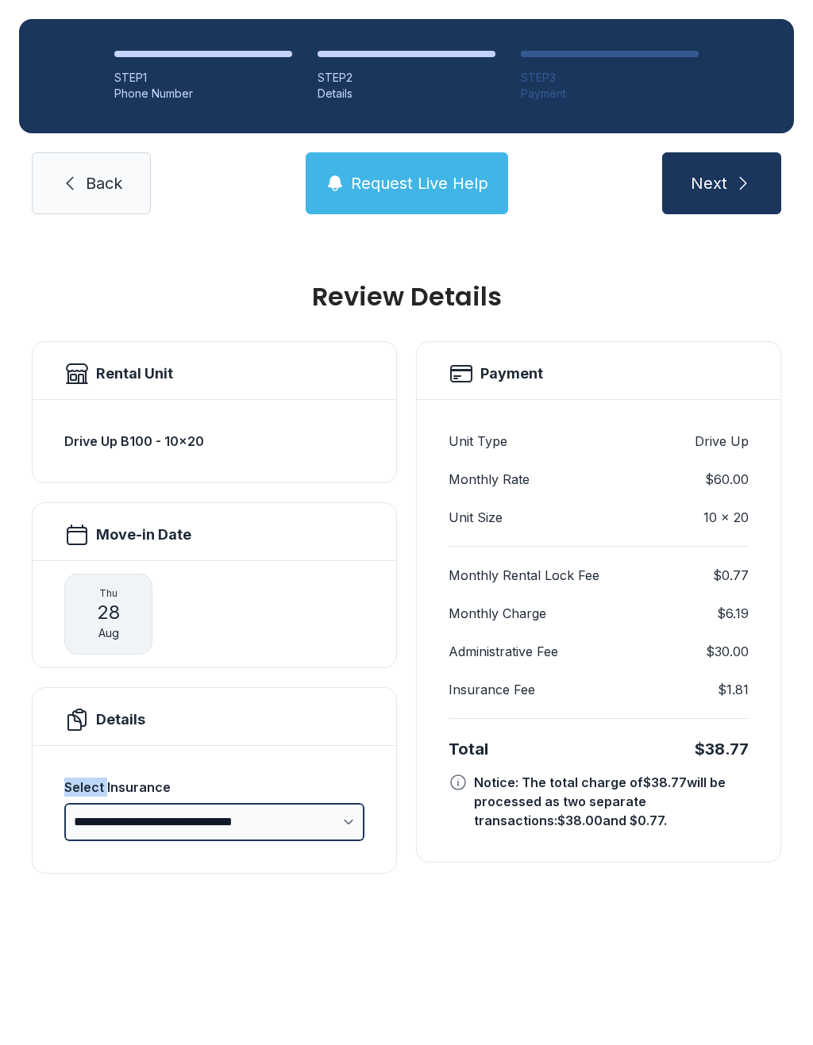
click at [310, 818] on select "**********" at bounding box center [214, 822] width 300 height 38
click at [320, 833] on select "**********" at bounding box center [214, 822] width 300 height 38
click at [314, 822] on select "**********" at bounding box center [214, 822] width 300 height 38
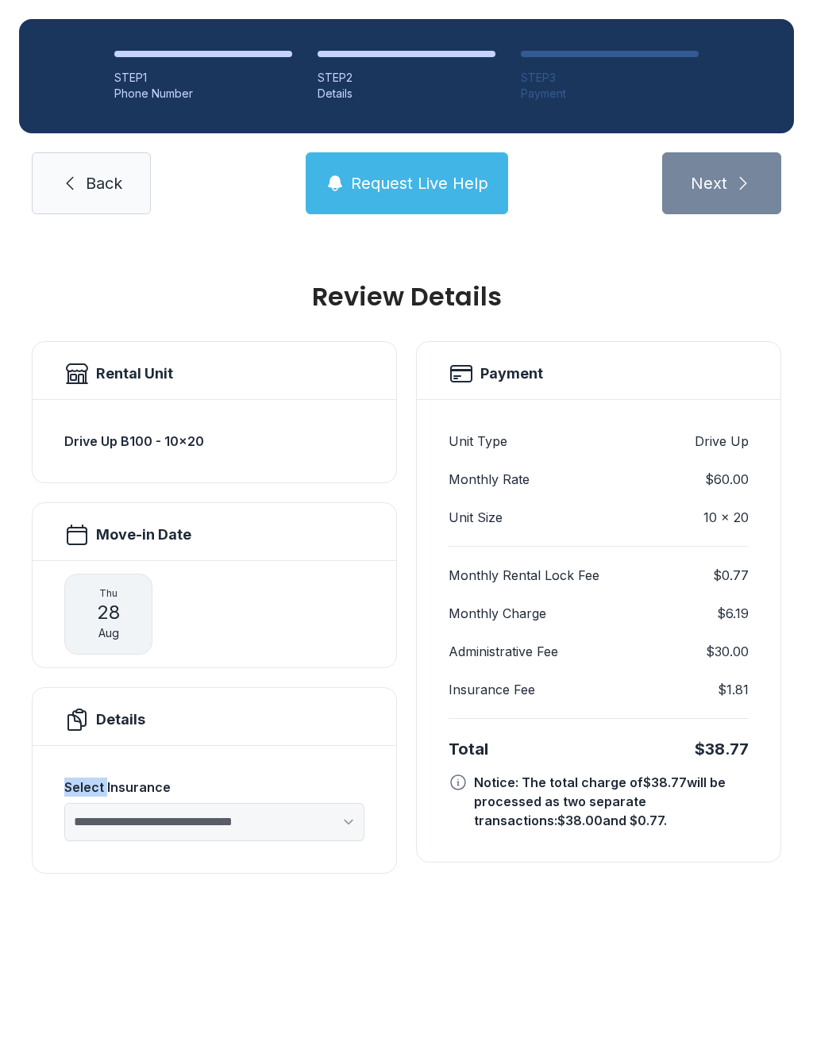
select select "****"
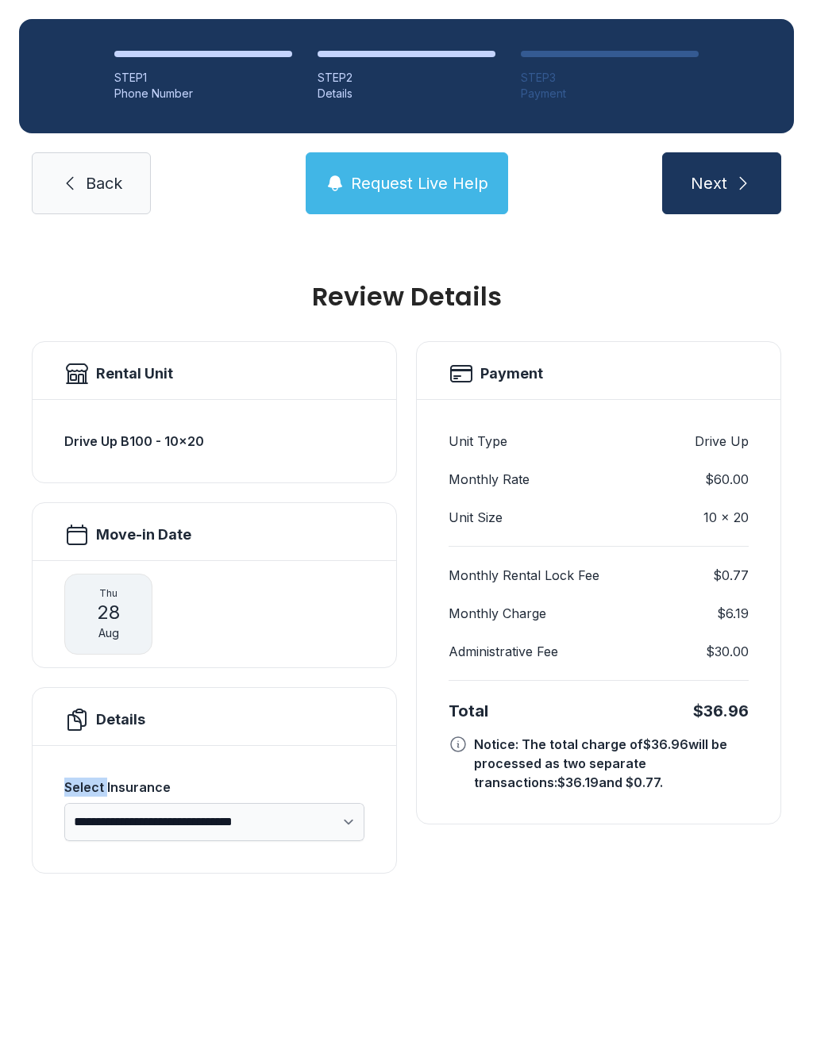
click at [756, 180] on button "Next" at bounding box center [721, 183] width 119 height 62
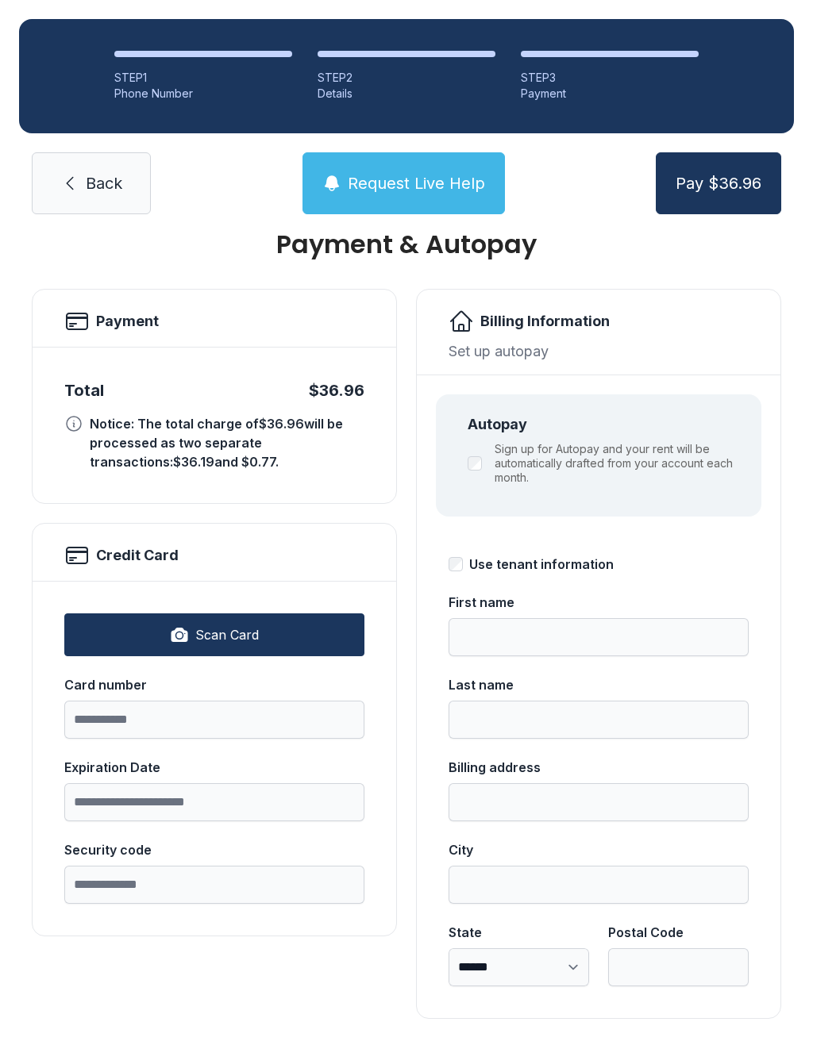
scroll to position [51, 0]
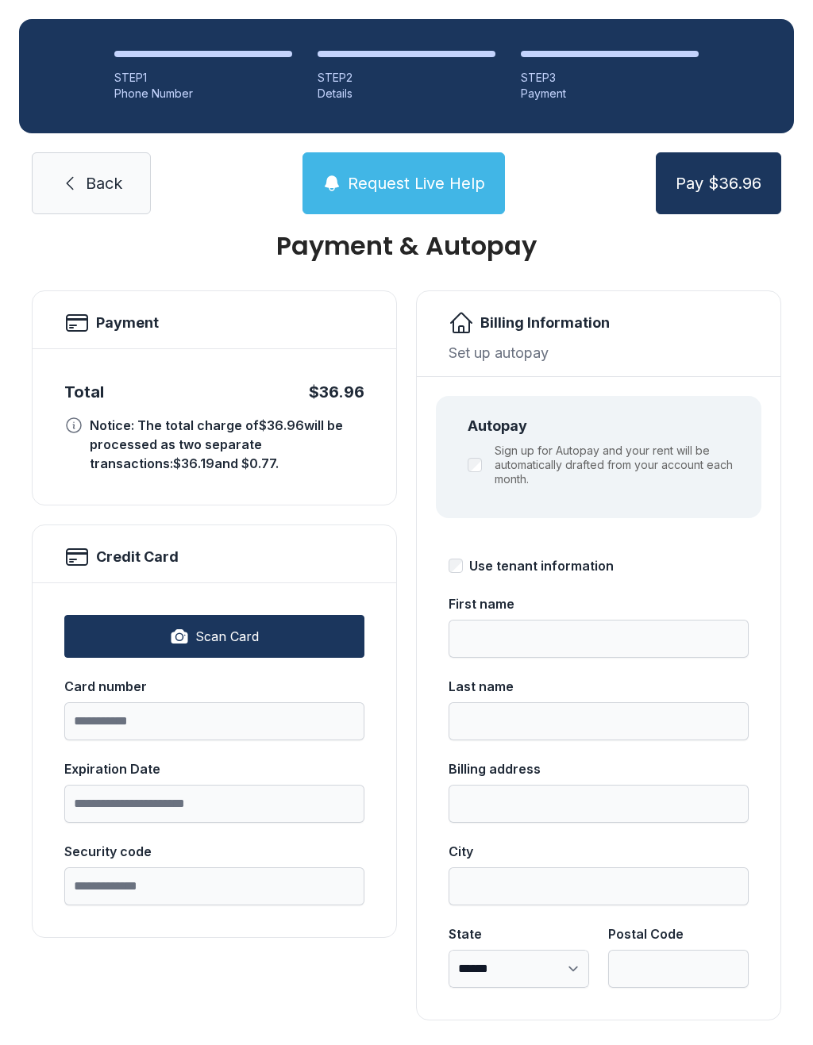
click at [90, 202] on link "Back" at bounding box center [91, 183] width 119 height 62
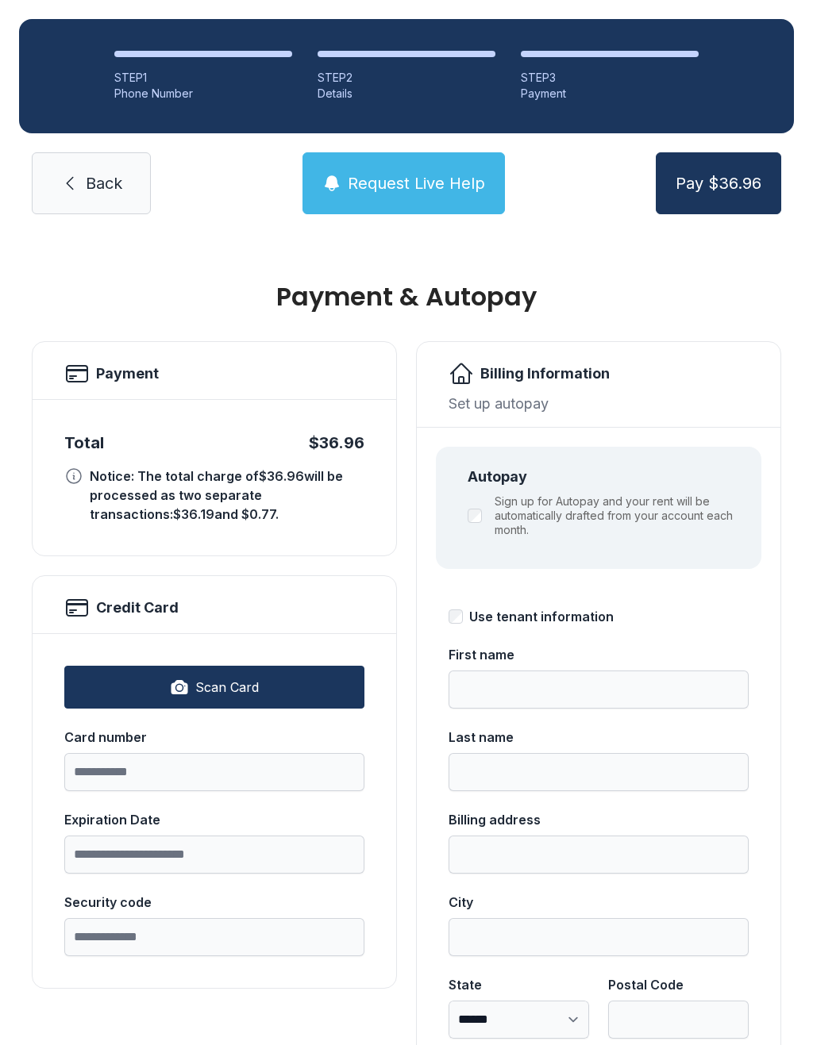
select select "****"
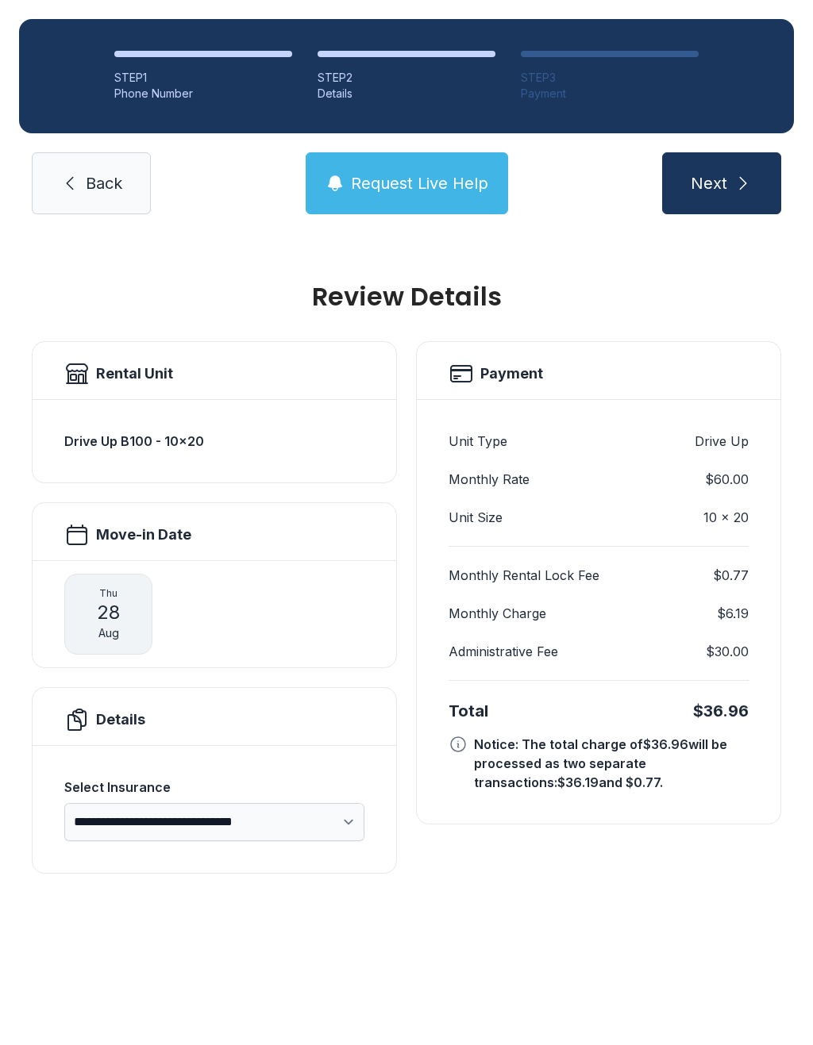
click at [94, 194] on span "Back" at bounding box center [104, 183] width 37 height 22
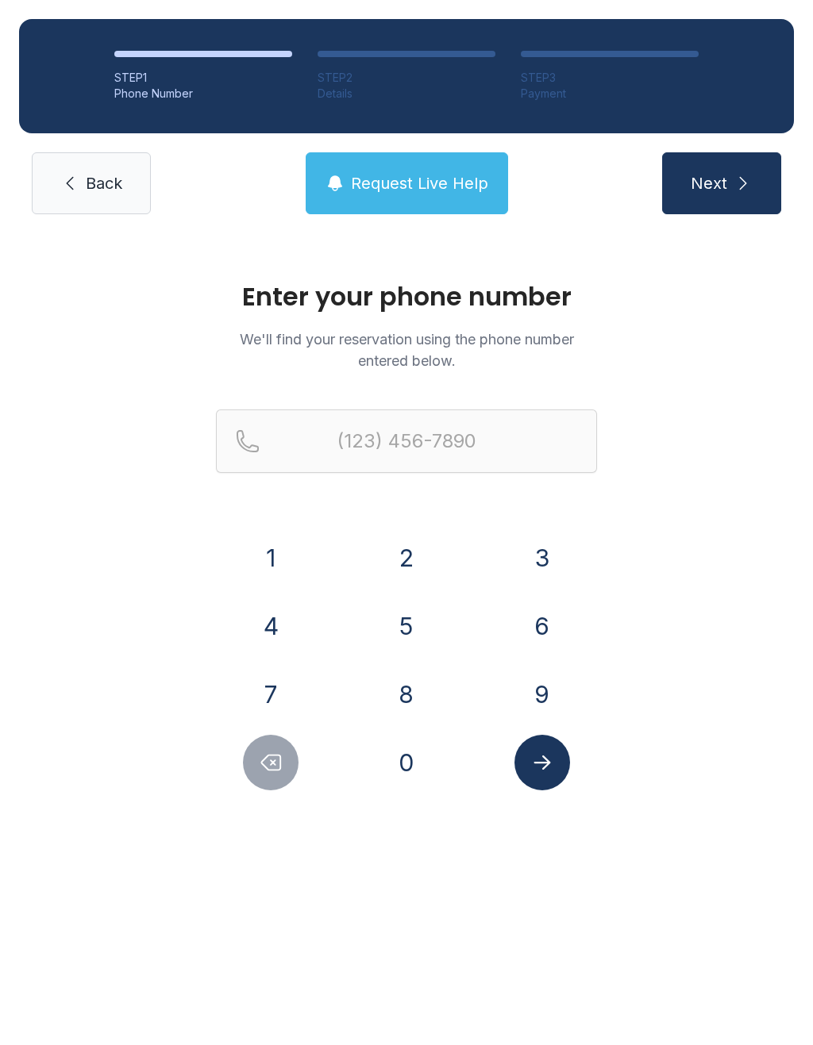
click at [281, 623] on button "4" at bounding box center [271, 626] width 56 height 56
click at [271, 562] on button "1" at bounding box center [271, 558] width 56 height 56
click at [571, 584] on div "3" at bounding box center [542, 558] width 110 height 56
click at [295, 614] on button "4" at bounding box center [271, 626] width 56 height 56
click at [283, 761] on button "Delete number" at bounding box center [271, 763] width 56 height 56
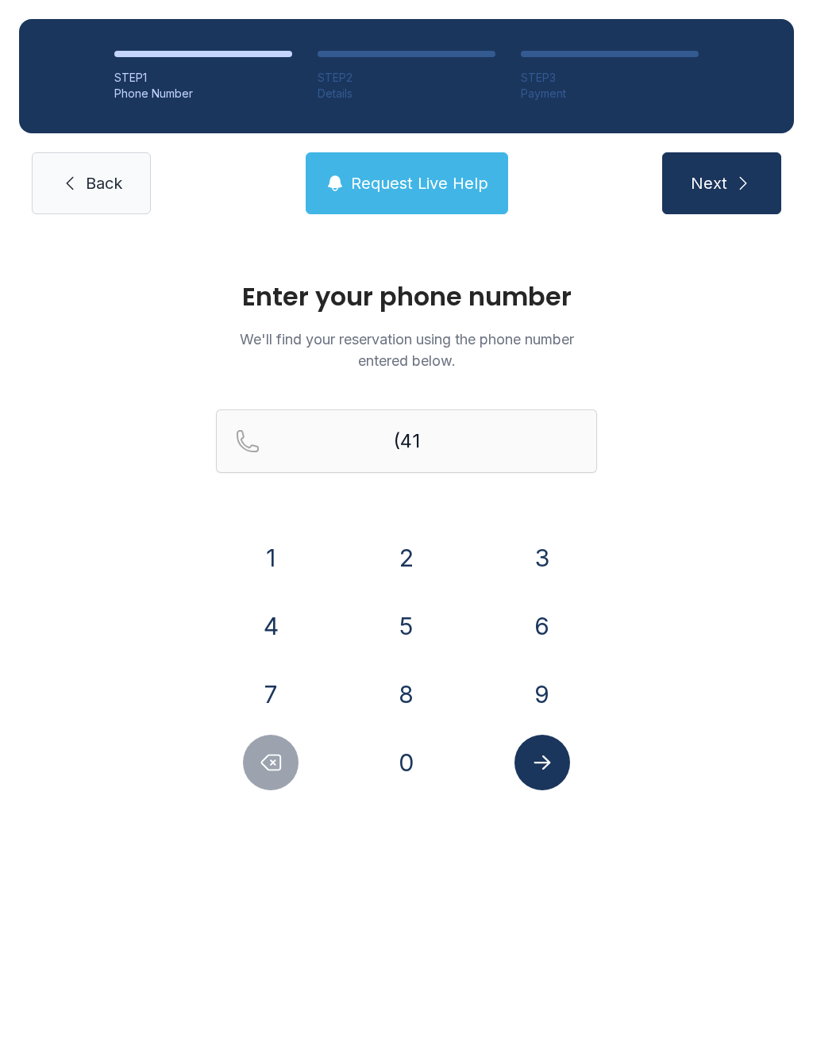
click at [542, 568] on button "3" at bounding box center [542, 558] width 56 height 56
click at [402, 745] on button "0" at bounding box center [407, 763] width 56 height 56
click at [284, 768] on button "Delete number" at bounding box center [271, 763] width 56 height 56
click at [279, 617] on button "4" at bounding box center [271, 626] width 56 height 56
click at [385, 759] on button "0" at bounding box center [407, 763] width 56 height 56
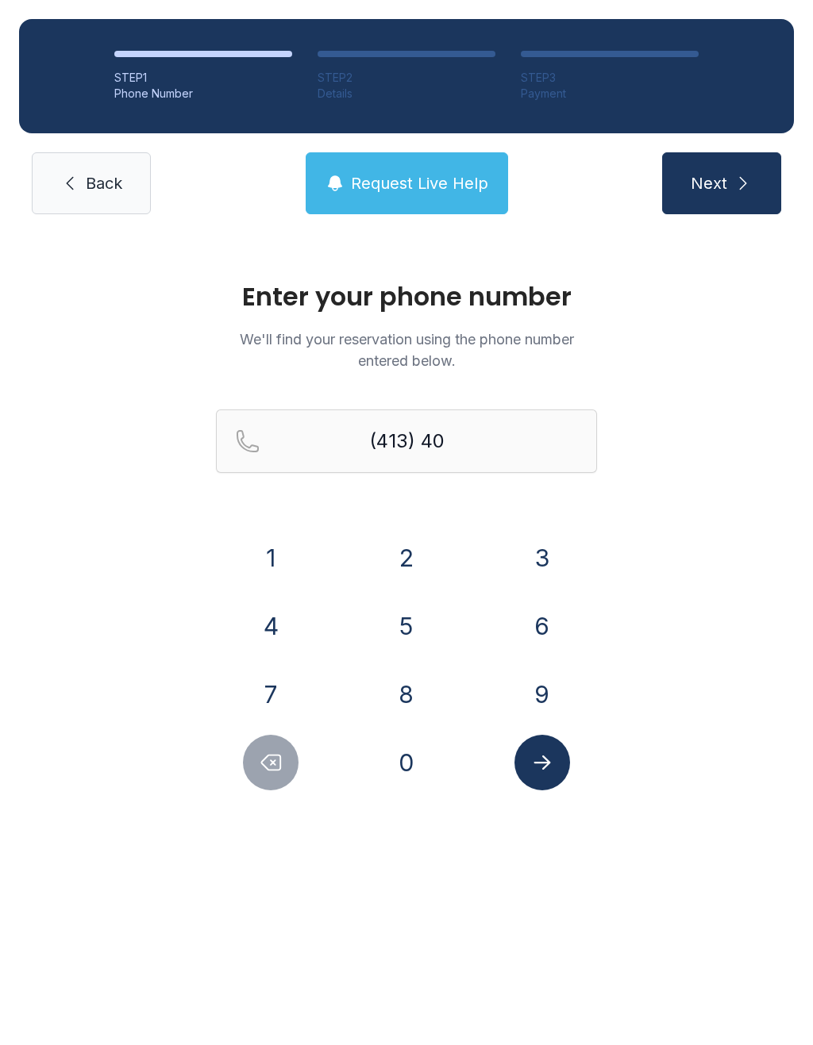
click at [280, 615] on button "4" at bounding box center [271, 626] width 56 height 56
click at [404, 694] on button "8" at bounding box center [407, 695] width 56 height 56
click at [291, 557] on button "1" at bounding box center [271, 558] width 56 height 56
click at [414, 564] on button "2" at bounding box center [407, 558] width 56 height 56
click at [536, 564] on button "3" at bounding box center [542, 558] width 56 height 56
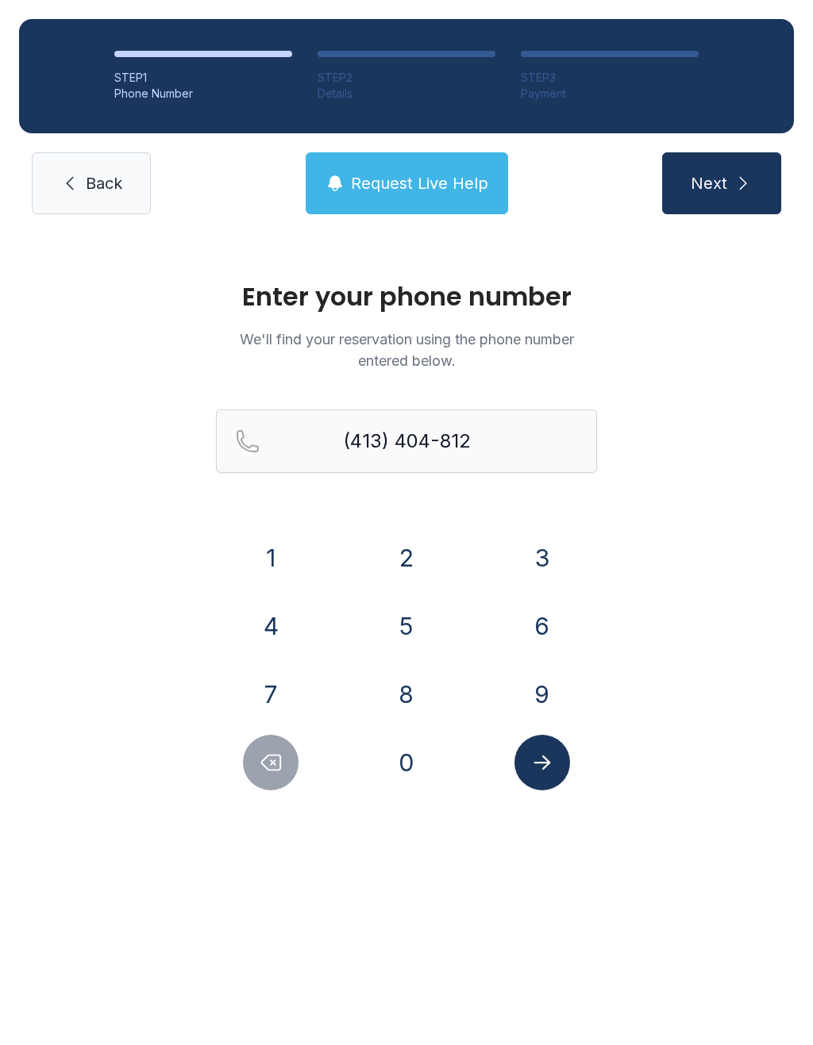
type input "[PHONE_NUMBER]"
click at [552, 788] on button "Submit lookup form" at bounding box center [542, 763] width 56 height 56
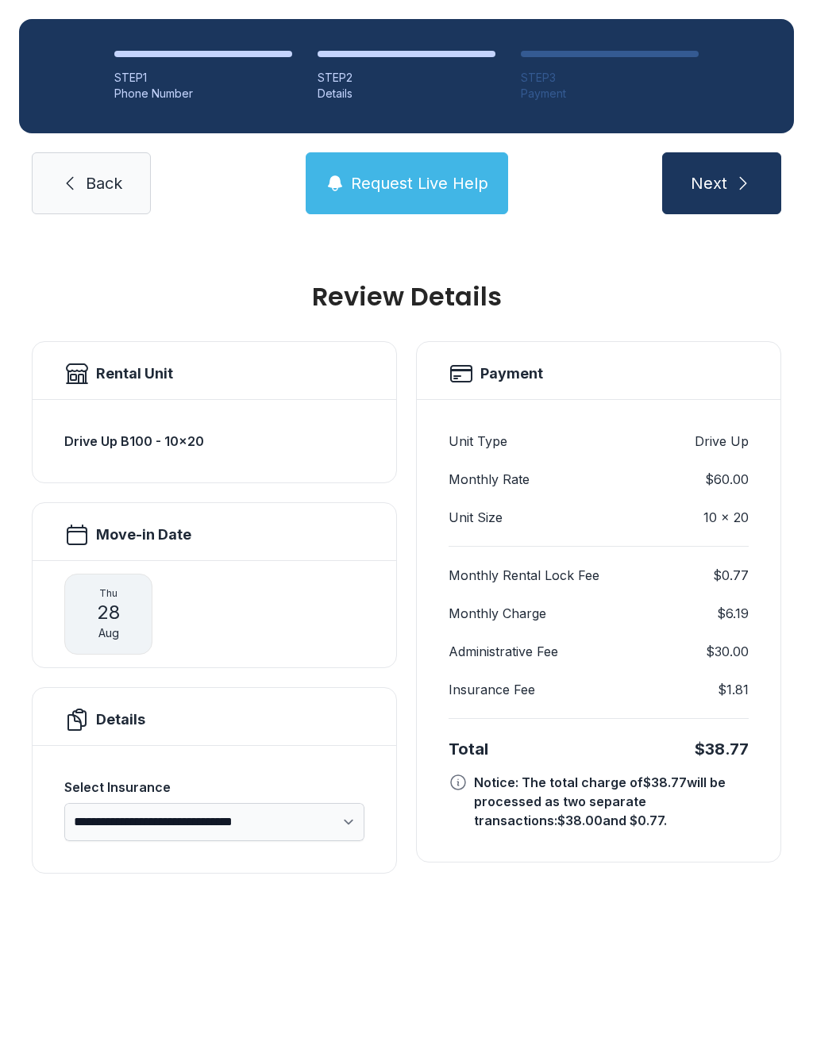
click at [412, 70] on div "STEP 2" at bounding box center [406, 78] width 178 height 16
click at [92, 190] on span "Back" at bounding box center [104, 183] width 37 height 22
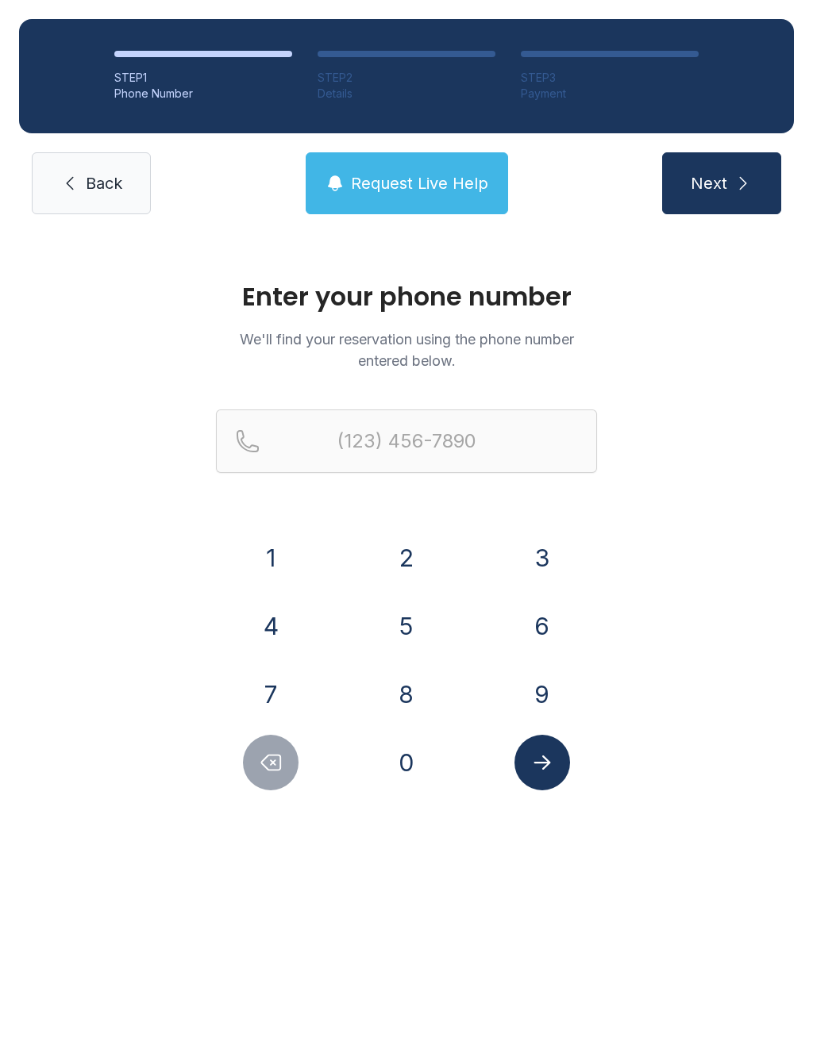
click at [60, 162] on link "Back" at bounding box center [91, 183] width 119 height 62
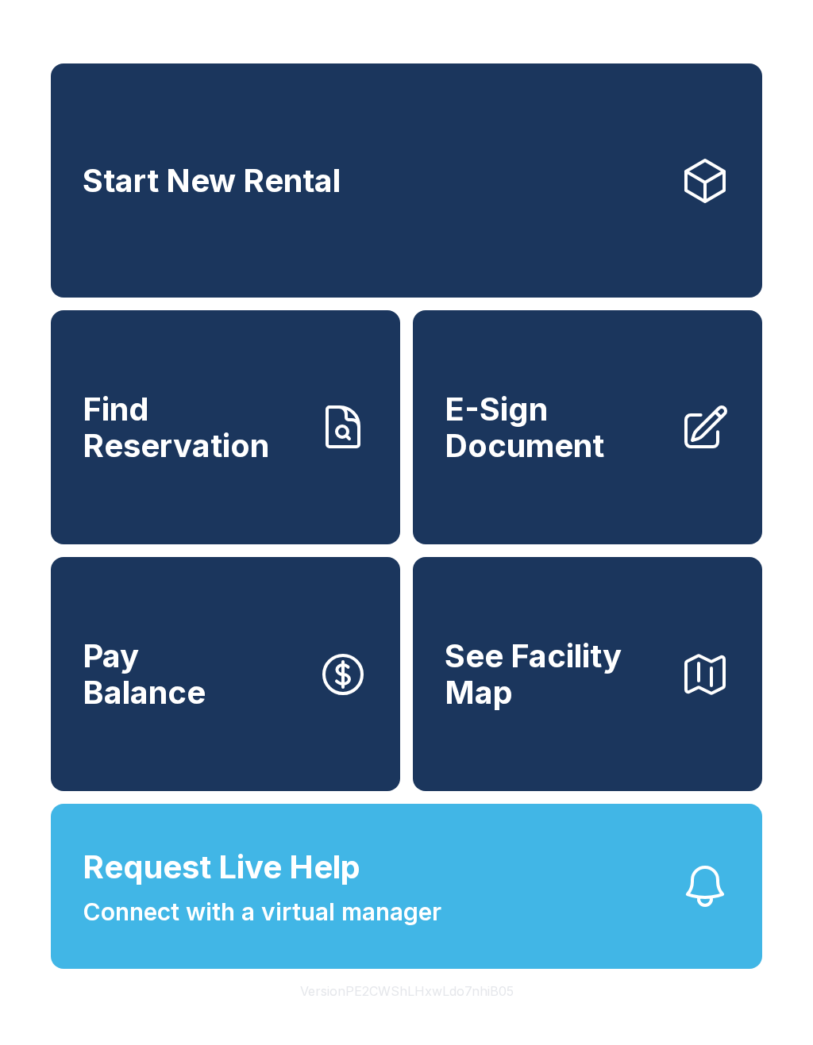
click at [575, 462] on span "E-Sign Document" at bounding box center [555, 427] width 222 height 72
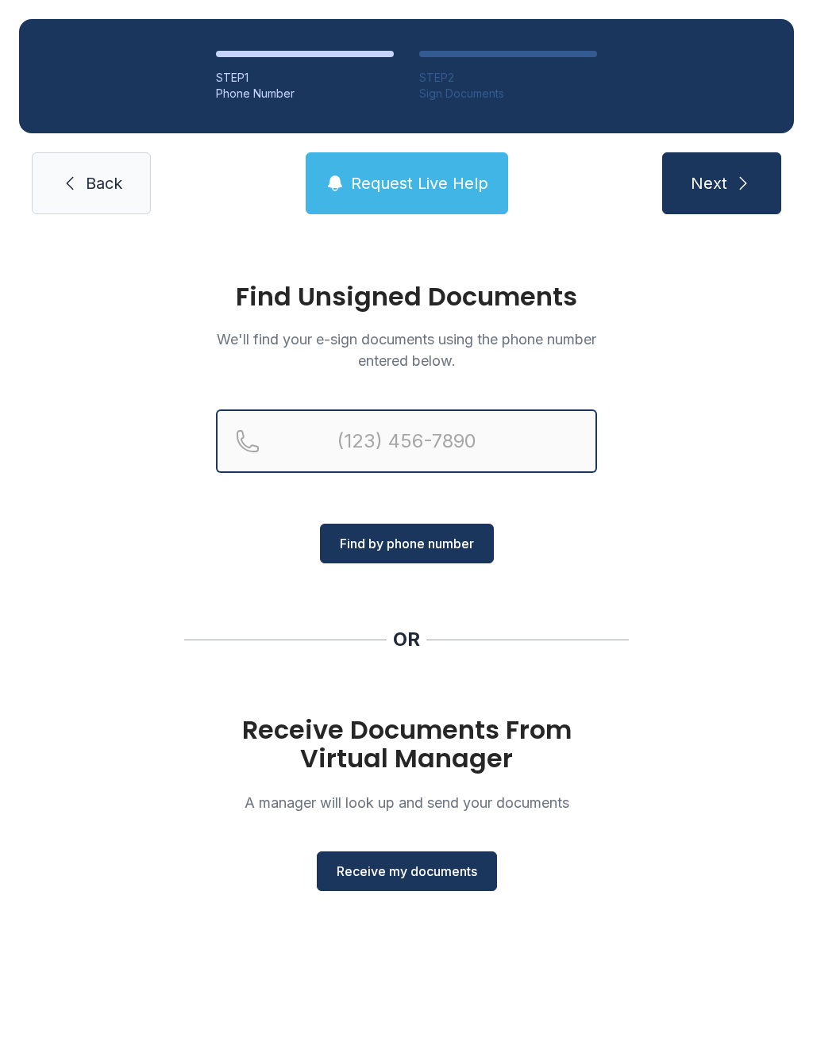
click at [457, 423] on input "Reservation phone number" at bounding box center [406, 441] width 381 height 63
type input "[PHONE_NUMBER]"
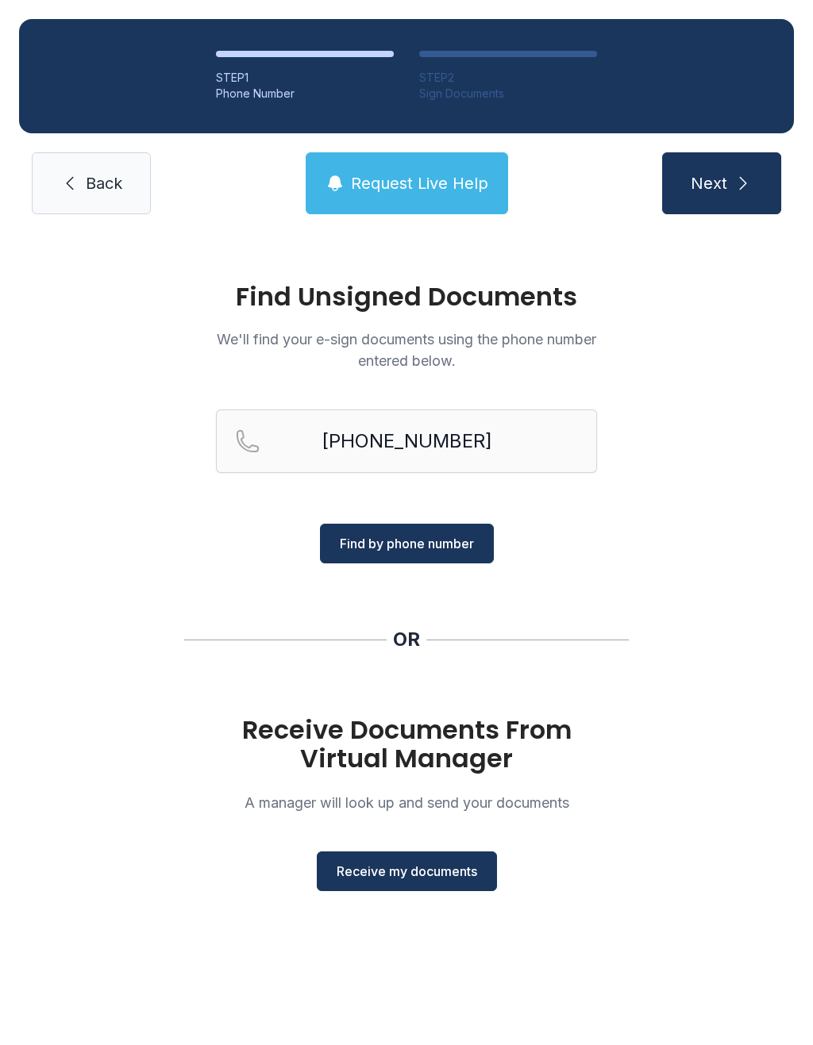
click at [439, 562] on button "Find by phone number" at bounding box center [407, 544] width 174 height 40
click at [406, 548] on span "Find by phone number" at bounding box center [407, 543] width 134 height 19
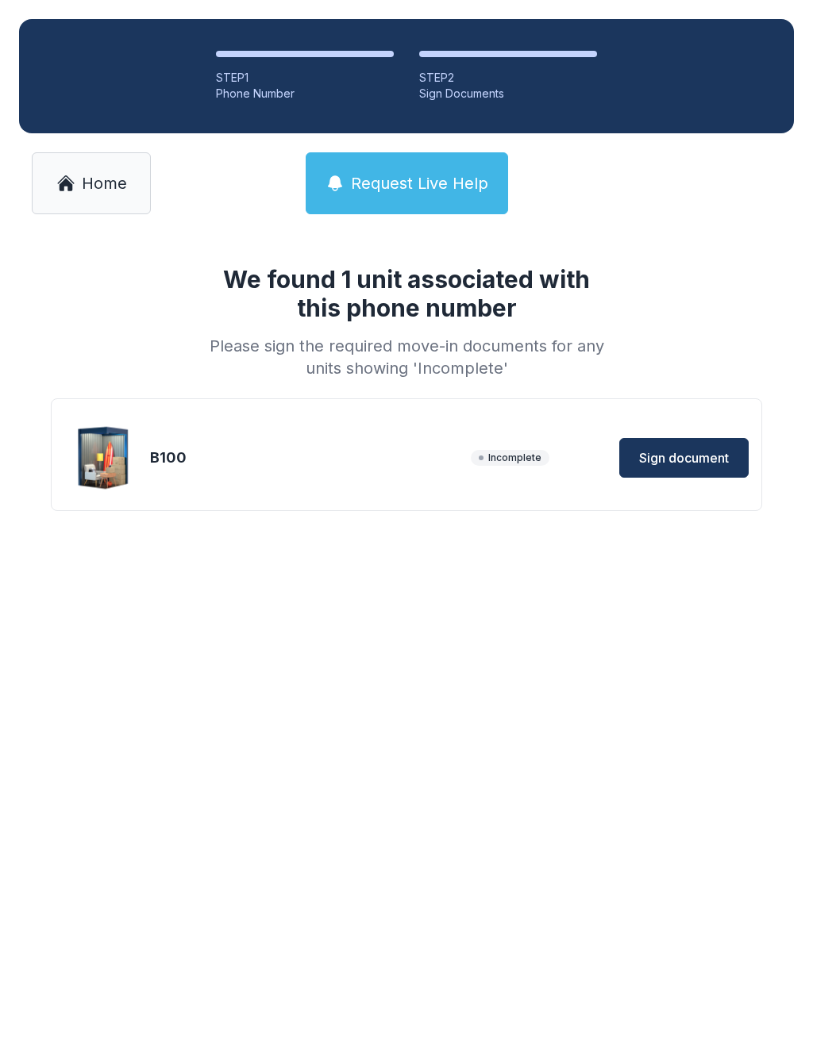
click at [691, 469] on button "Sign document" at bounding box center [683, 458] width 129 height 40
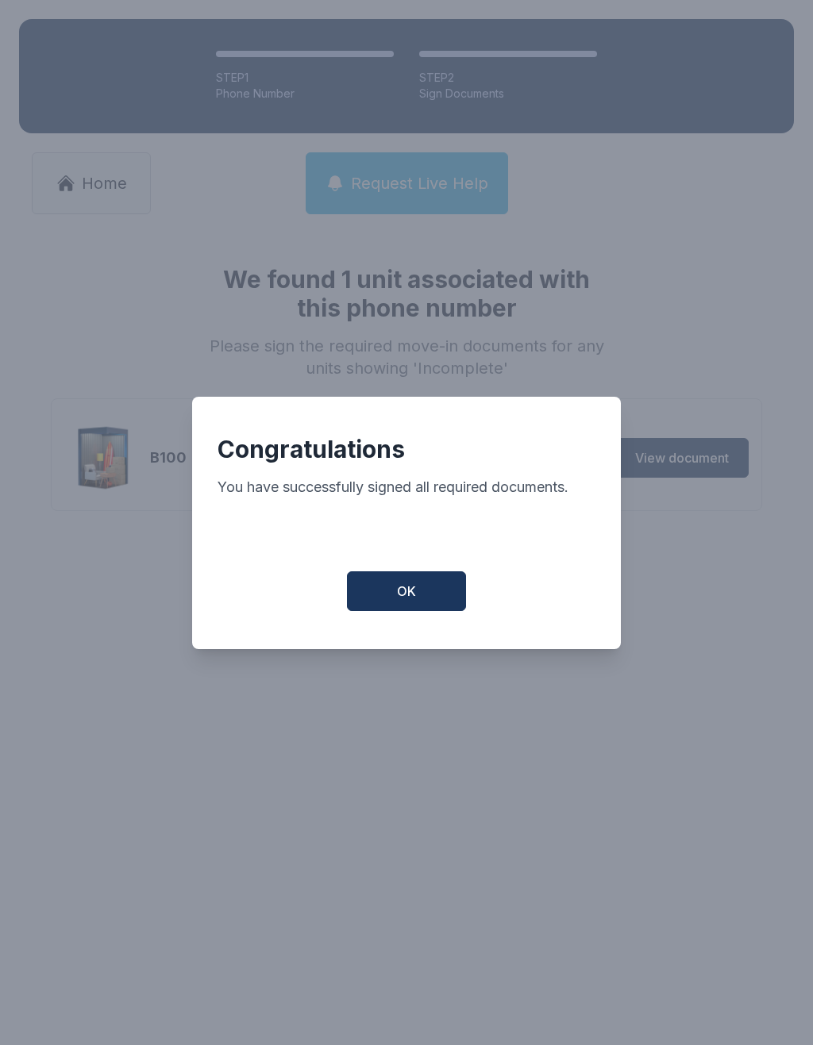
click at [419, 591] on button "OK" at bounding box center [406, 591] width 119 height 40
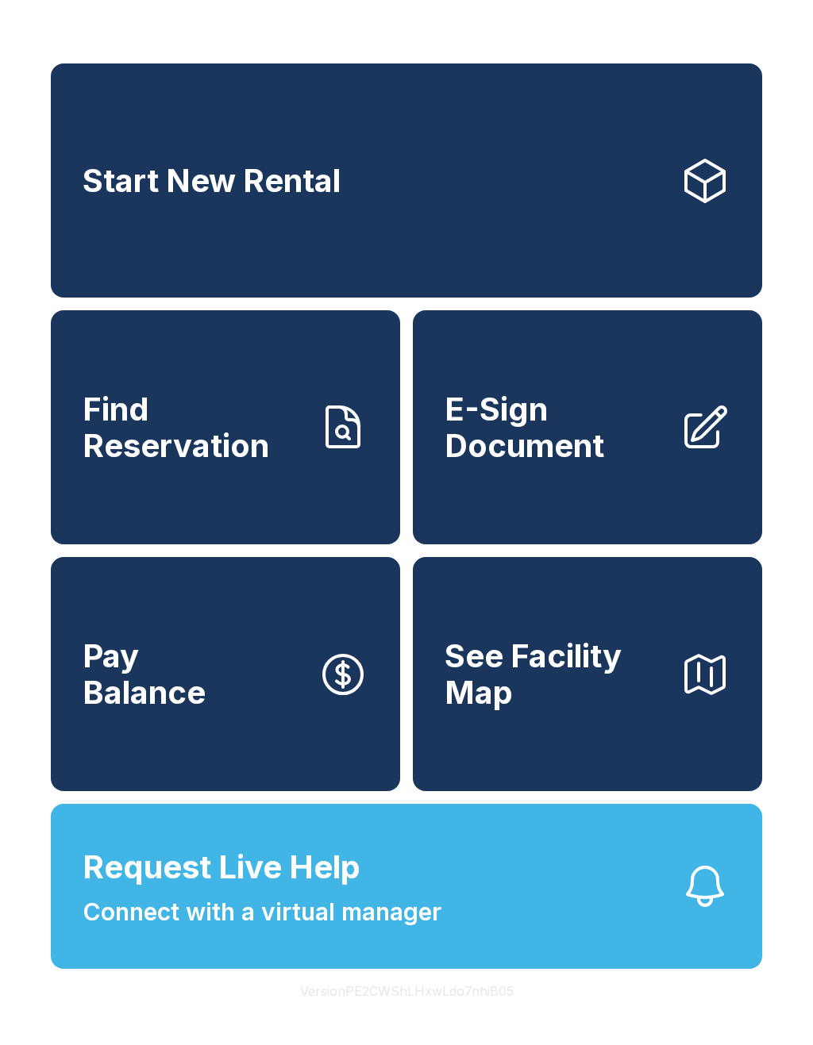
click at [291, 515] on link "Find Reservation" at bounding box center [225, 427] width 349 height 234
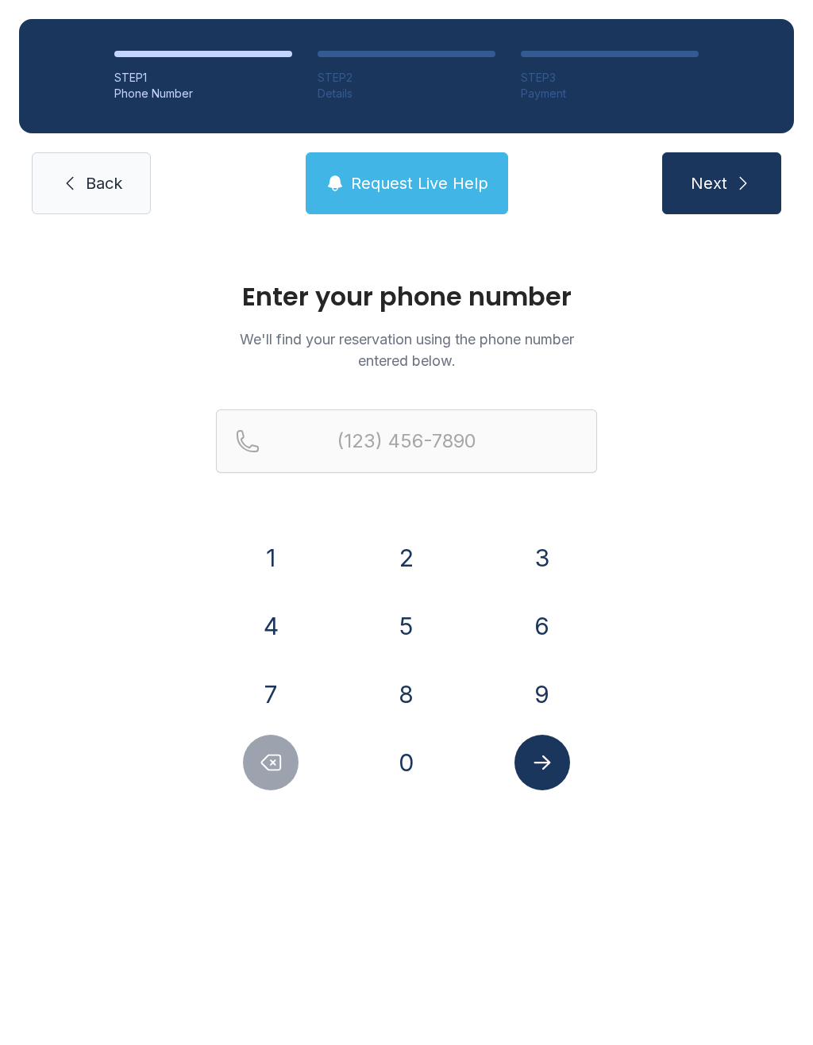
click at [287, 618] on button "4" at bounding box center [271, 626] width 56 height 56
click at [270, 569] on button "1" at bounding box center [271, 558] width 56 height 56
click at [578, 557] on div "3" at bounding box center [542, 558] width 110 height 56
click at [288, 614] on button "4" at bounding box center [271, 626] width 56 height 56
click at [289, 767] on button "Delete number" at bounding box center [271, 763] width 56 height 56
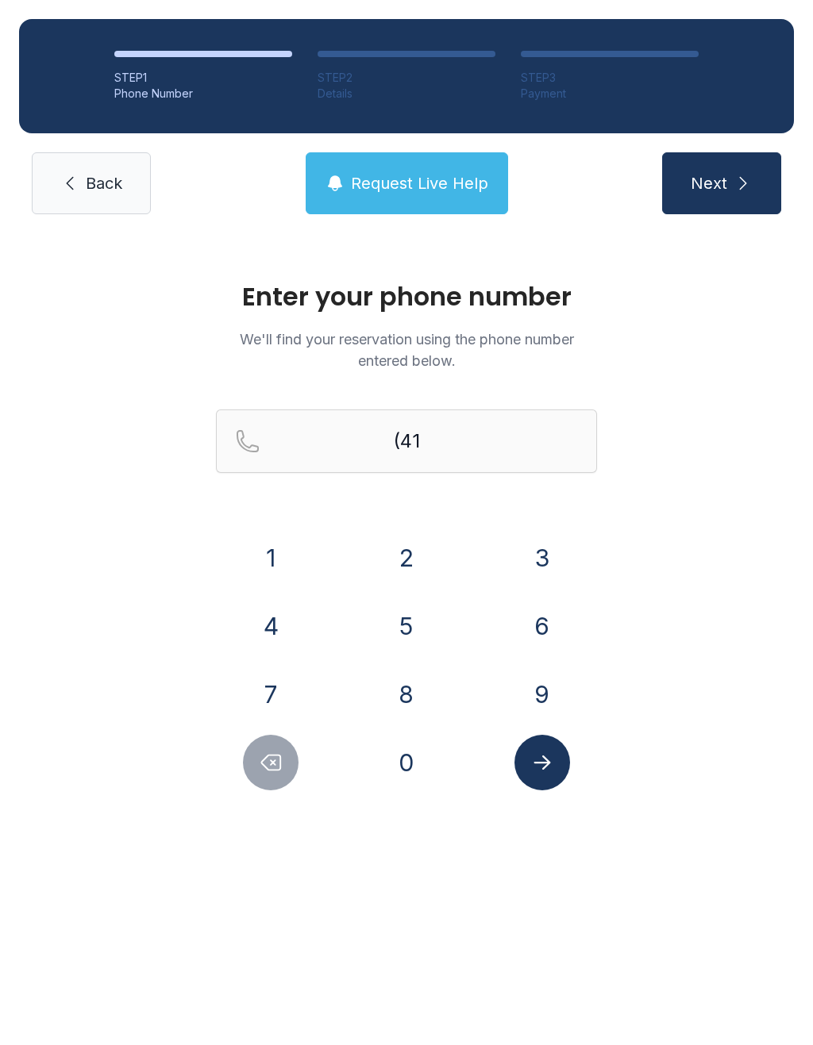
click at [524, 566] on button "3" at bounding box center [542, 558] width 56 height 56
click at [293, 635] on button "4" at bounding box center [271, 626] width 56 height 56
click at [410, 760] on button "0" at bounding box center [407, 763] width 56 height 56
click at [293, 628] on button "4" at bounding box center [271, 626] width 56 height 56
click at [419, 685] on button "8" at bounding box center [407, 695] width 56 height 56
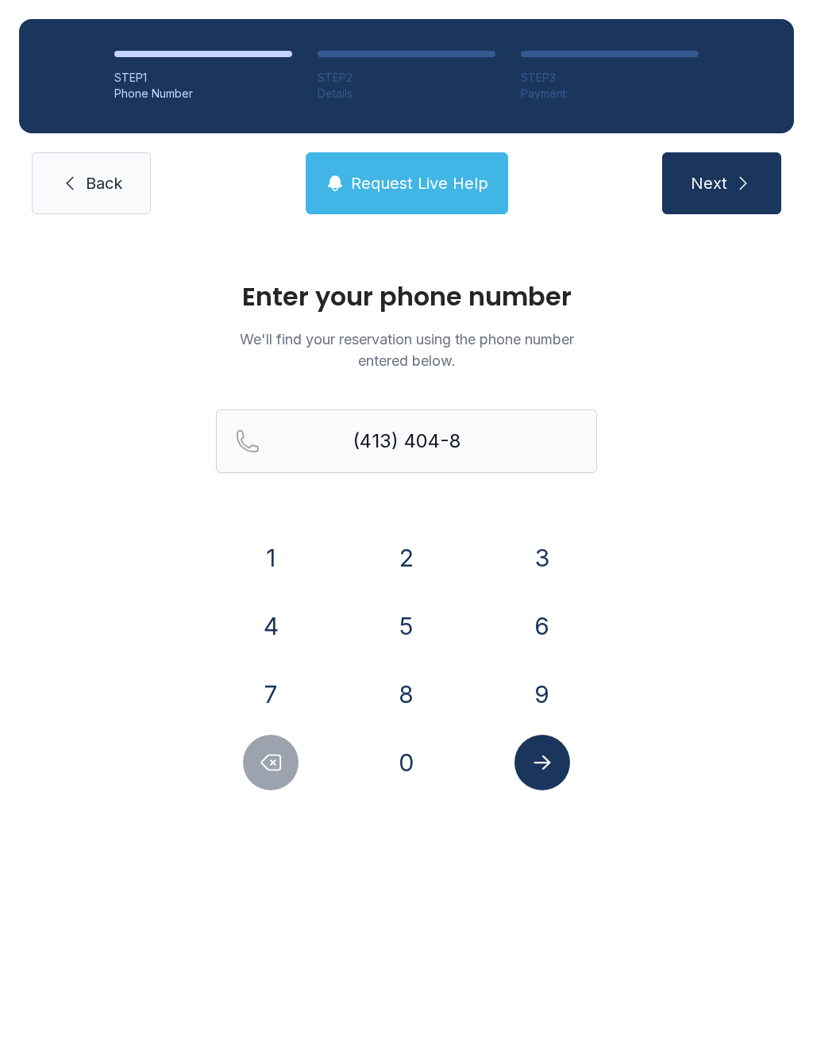
click at [291, 561] on button "1" at bounding box center [271, 558] width 56 height 56
click at [406, 574] on button "2" at bounding box center [407, 558] width 56 height 56
click at [532, 556] on button "3" at bounding box center [542, 558] width 56 height 56
type input "[PHONE_NUMBER]"
click at [561, 779] on button "Submit lookup form" at bounding box center [542, 763] width 56 height 56
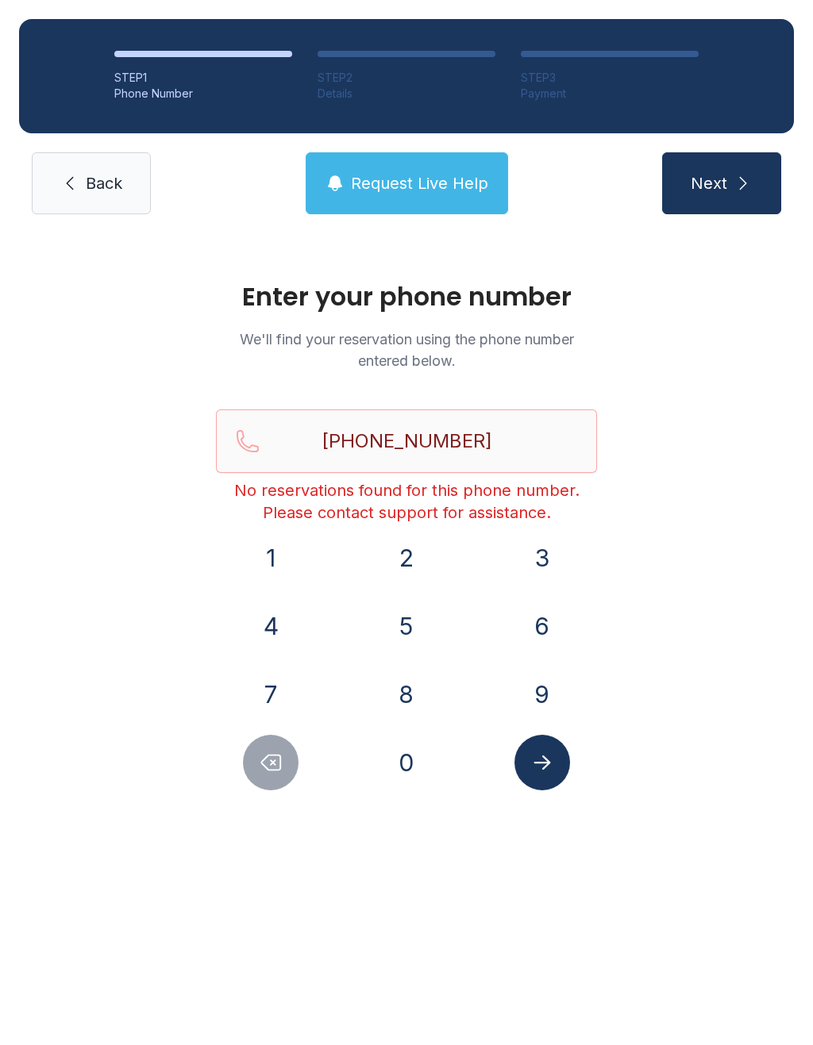
click at [83, 183] on link "Back" at bounding box center [91, 183] width 119 height 62
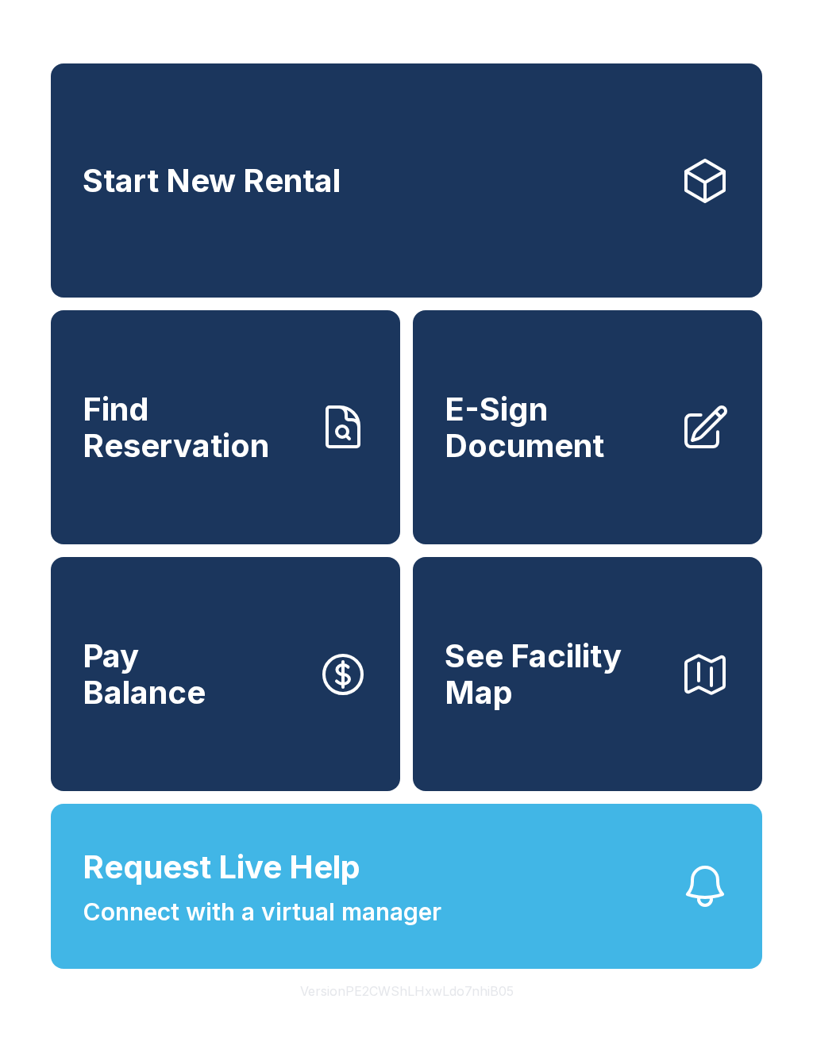
click at [313, 688] on link "Pay Balance" at bounding box center [225, 674] width 349 height 234
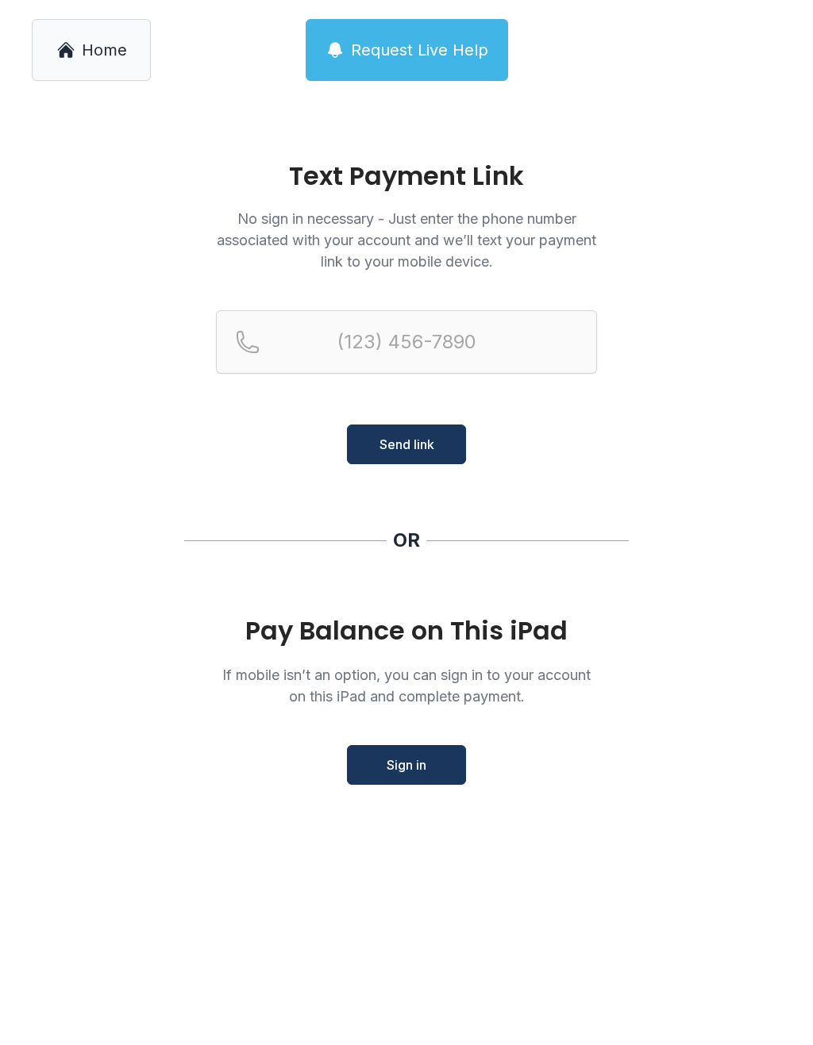
click at [97, 93] on div "Home Request Live Help" at bounding box center [406, 50] width 813 height 100
click at [65, 37] on link "Home" at bounding box center [91, 50] width 119 height 62
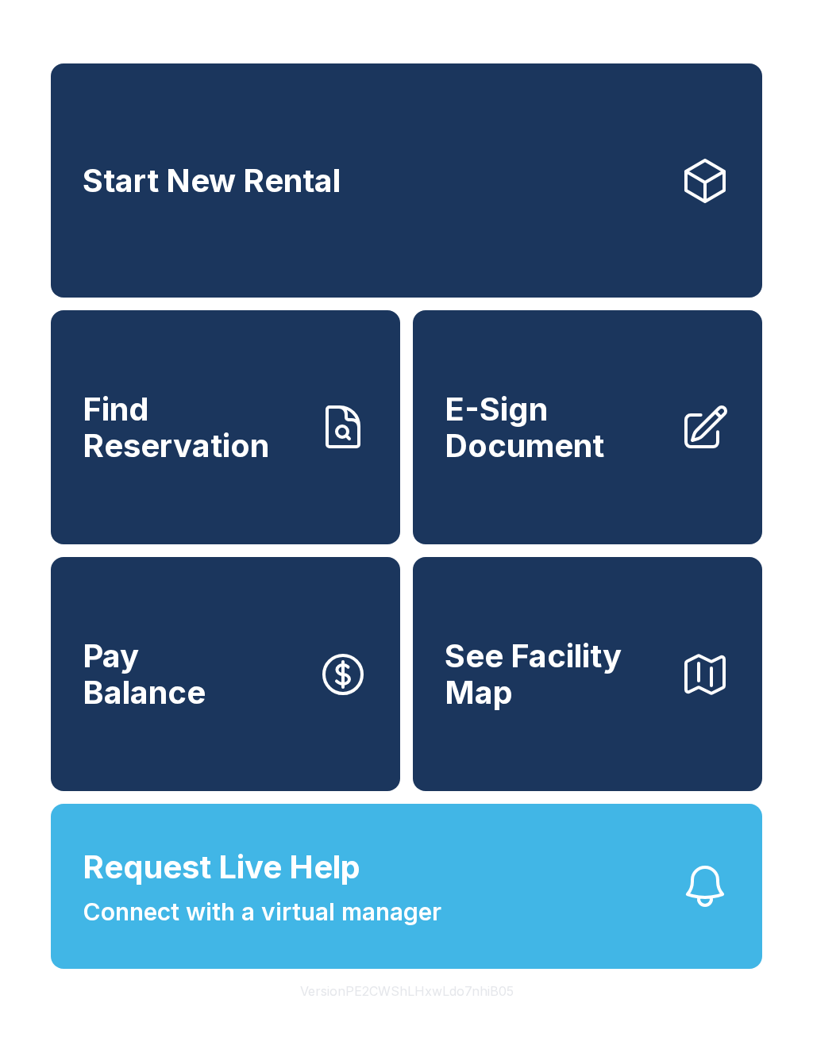
click at [610, 420] on span "E-Sign Document" at bounding box center [555, 427] width 222 height 72
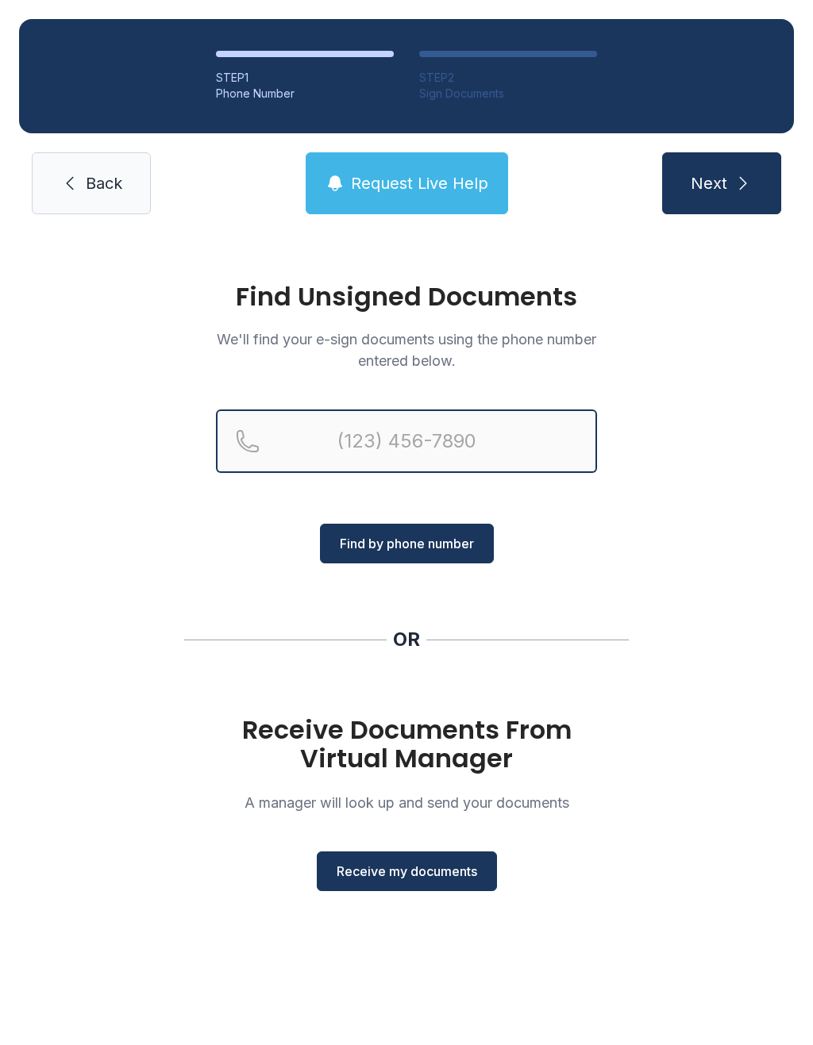
click at [343, 442] on input "Reservation phone number" at bounding box center [406, 441] width 381 height 63
type input "("
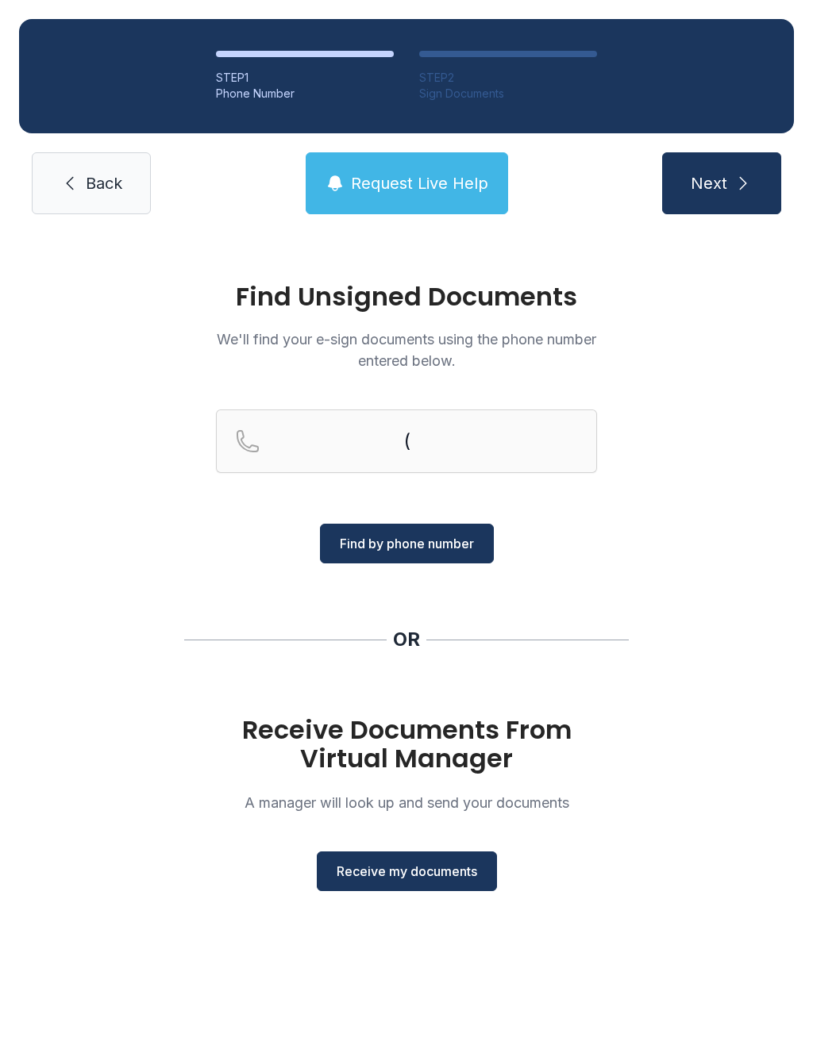
click at [548, 685] on div "Find Unsigned Documents We'll find your e-sign documents using the phone number…" at bounding box center [406, 593] width 813 height 721
click at [437, 876] on span "Receive my documents" at bounding box center [407, 871] width 140 height 19
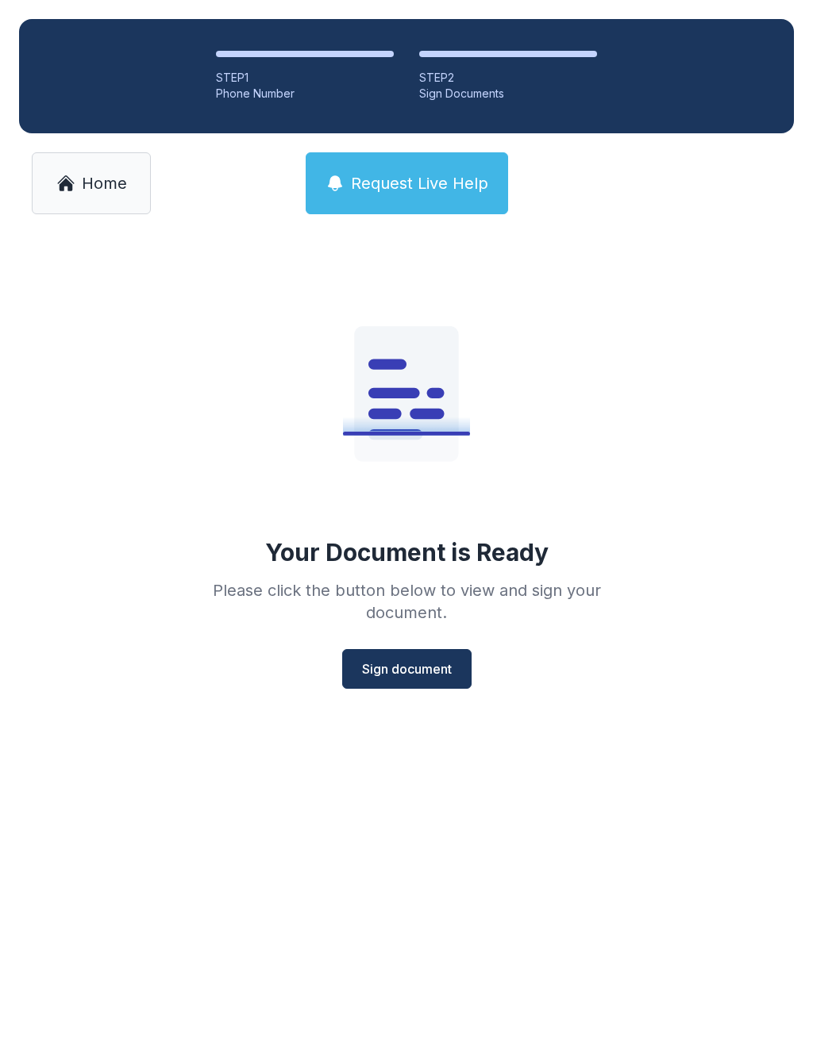
click at [421, 675] on span "Sign document" at bounding box center [407, 669] width 90 height 19
click at [55, 156] on link "Home" at bounding box center [91, 183] width 119 height 62
